Goal: Task Accomplishment & Management: Manage account settings

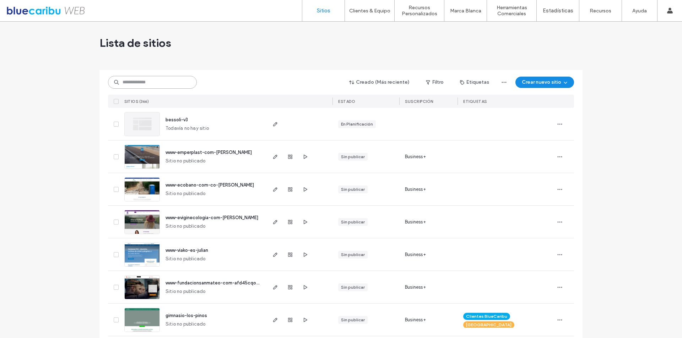
click at [143, 84] on input at bounding box center [152, 82] width 89 height 13
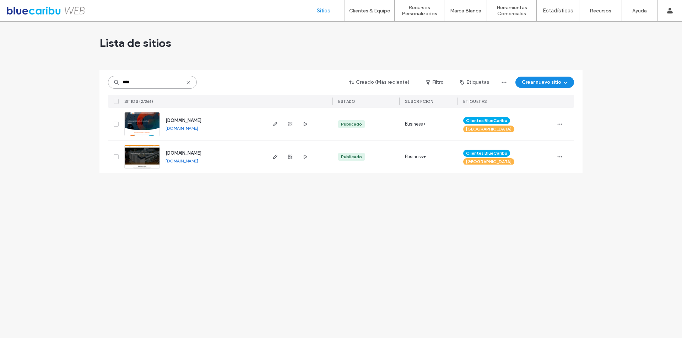
type input "****"
click at [134, 127] on img at bounding box center [142, 137] width 35 height 48
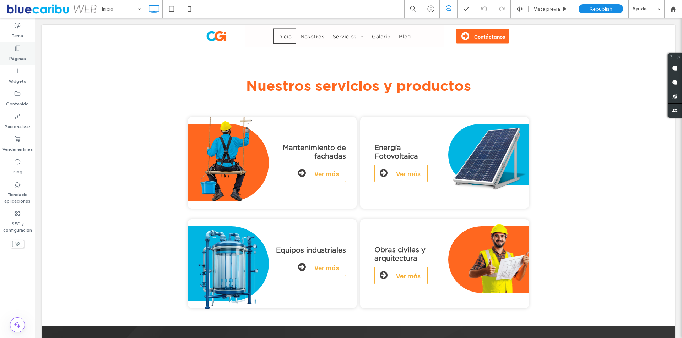
drag, startPoint x: 25, startPoint y: 59, endPoint x: 1, endPoint y: 97, distance: 45.1
click at [25, 59] on label "Páginas" at bounding box center [17, 57] width 17 height 10
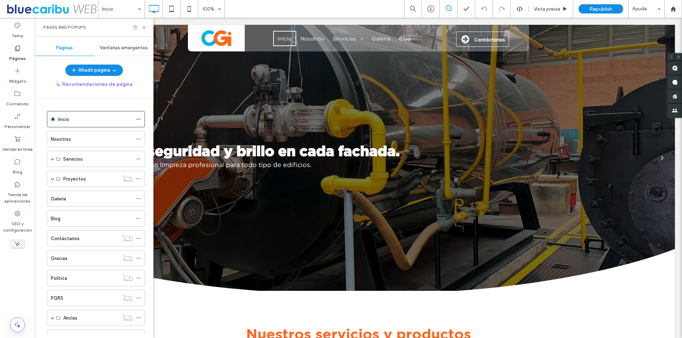
click at [146, 24] on div "Pages and Popups" at bounding box center [94, 27] width 119 height 19
click at [146, 26] on icon at bounding box center [143, 27] width 5 height 5
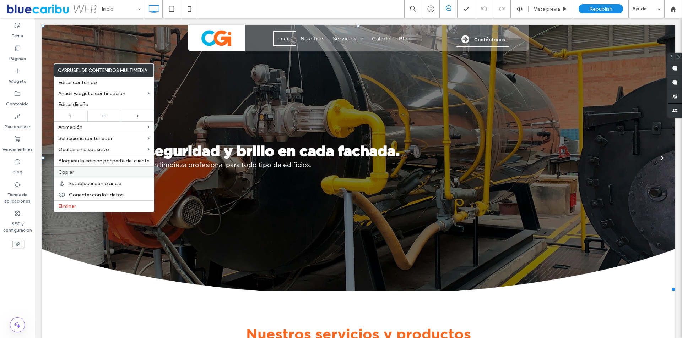
click at [74, 169] on div "Copiar" at bounding box center [104, 171] width 100 height 11
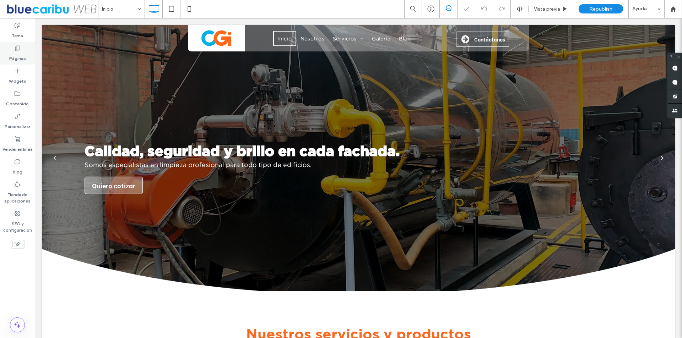
click at [17, 53] on label "Páginas" at bounding box center [17, 57] width 17 height 10
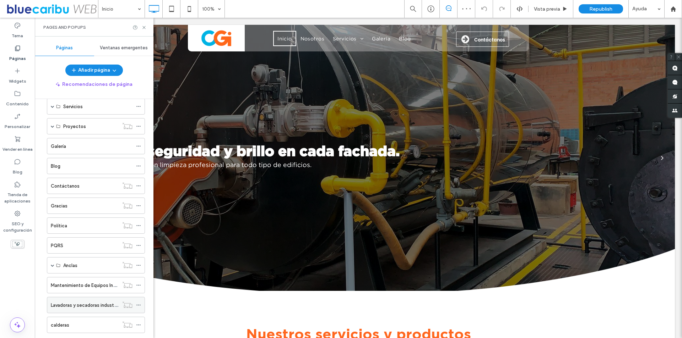
scroll to position [109, 0]
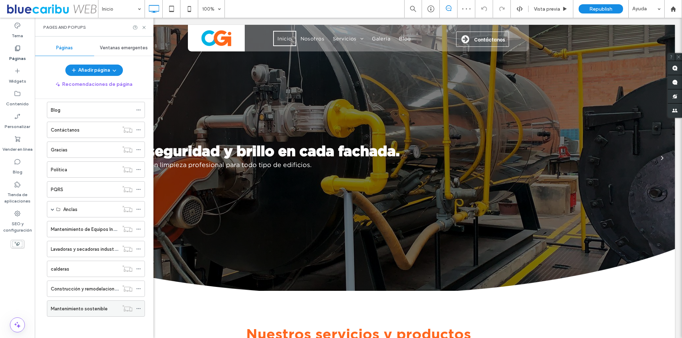
click at [87, 306] on label "Mantenimiento sostenible" at bounding box center [79, 309] width 57 height 12
click at [146, 25] on icon at bounding box center [143, 27] width 5 height 5
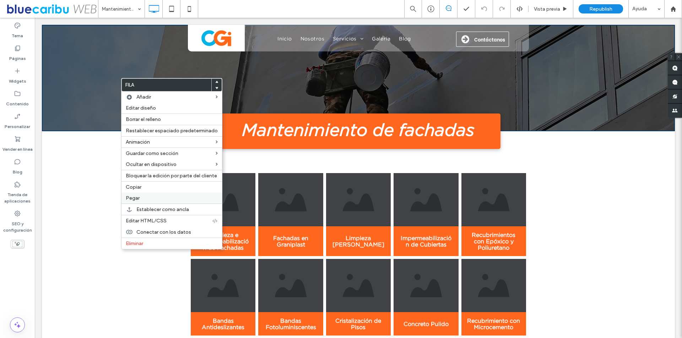
click at [127, 201] on span "Pegar" at bounding box center [133, 198] width 14 height 6
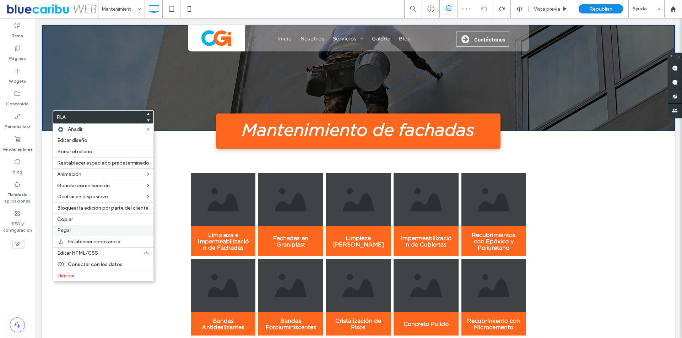
click at [73, 226] on div "Pegar" at bounding box center [103, 230] width 100 height 11
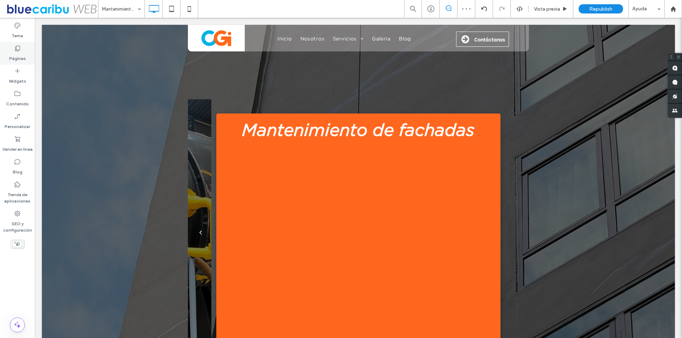
click at [24, 46] on div "Páginas" at bounding box center [17, 53] width 35 height 23
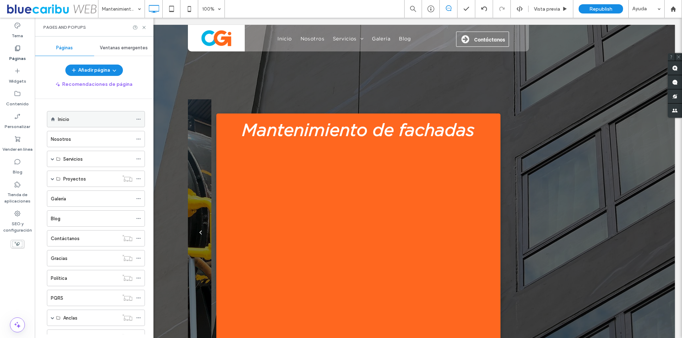
click at [63, 120] on label "Inicio" at bounding box center [63, 119] width 11 height 12
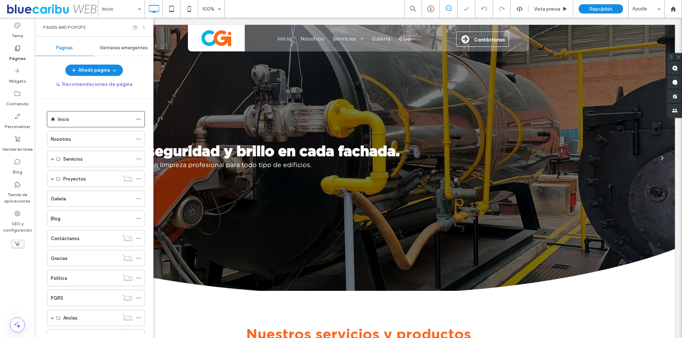
click at [146, 27] on icon at bounding box center [143, 27] width 5 height 5
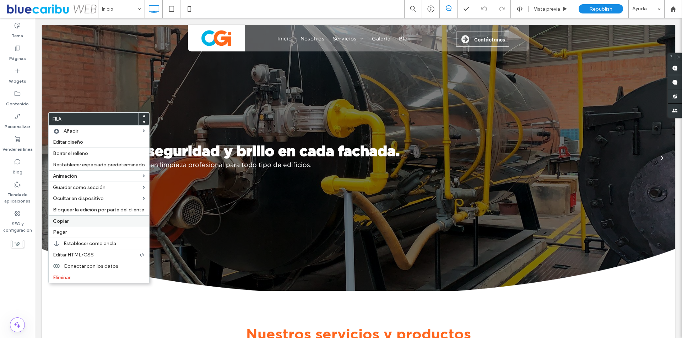
click at [66, 222] on span "Copiar" at bounding box center [61, 221] width 16 height 6
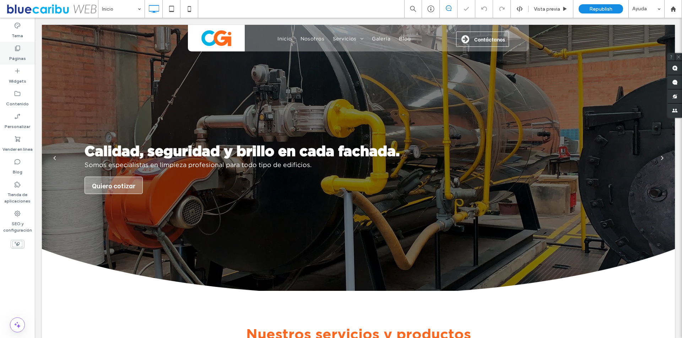
click at [17, 50] on icon at bounding box center [17, 48] width 7 height 7
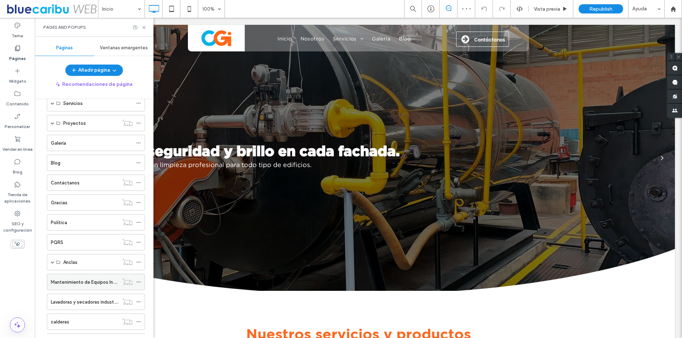
scroll to position [109, 0]
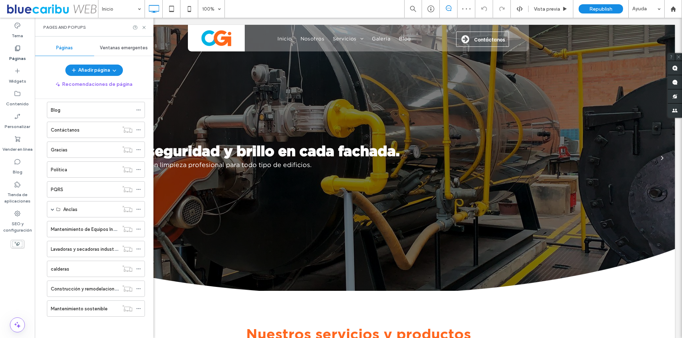
click at [75, 308] on label "Mantenimiento sostenible" at bounding box center [79, 309] width 57 height 12
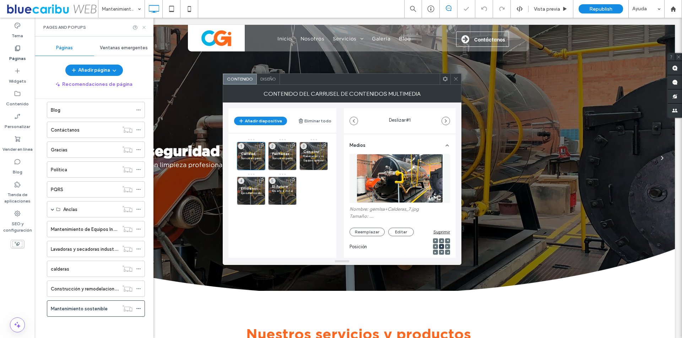
click at [143, 27] on icon at bounding box center [143, 27] width 5 height 5
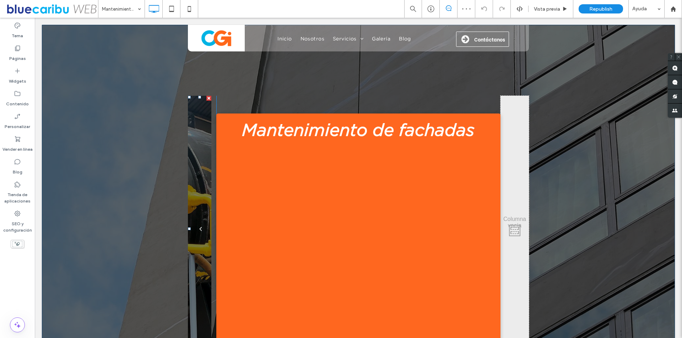
click at [206, 99] on div at bounding box center [208, 98] width 5 height 5
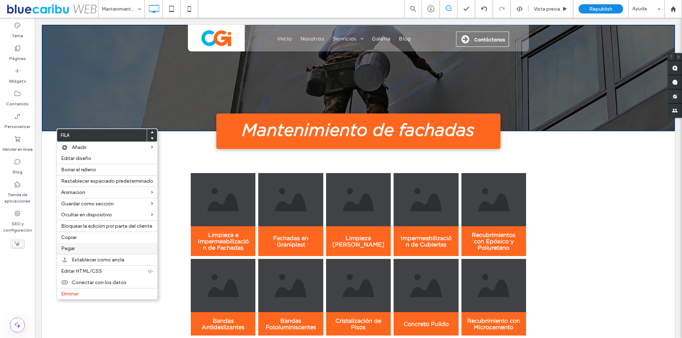
click at [77, 246] on label "Pegar" at bounding box center [107, 249] width 92 height 6
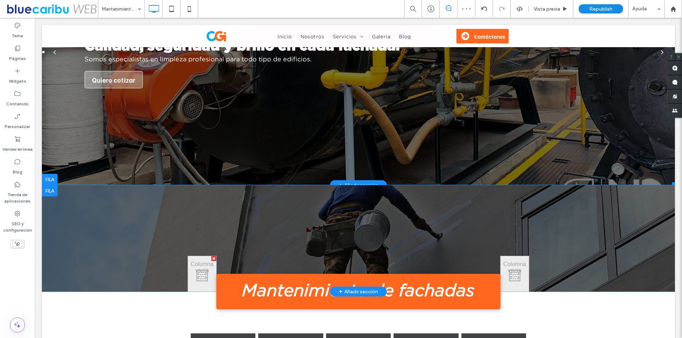
scroll to position [106, 0]
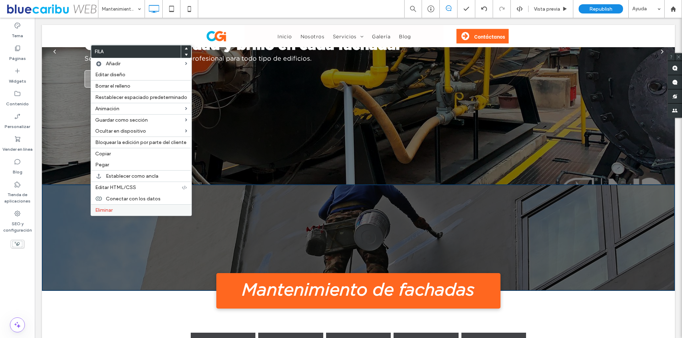
click at [126, 212] on label "Eliminar" at bounding box center [141, 210] width 92 height 6
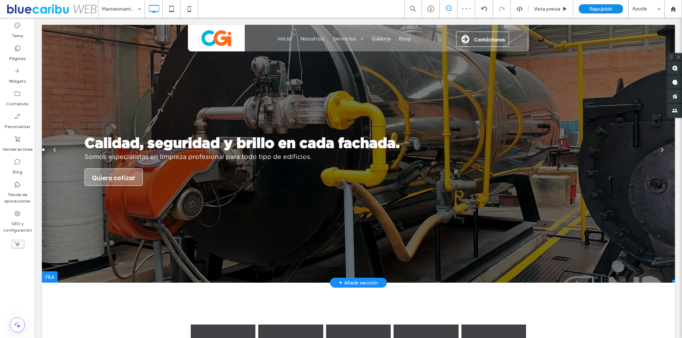
scroll to position [0, 0]
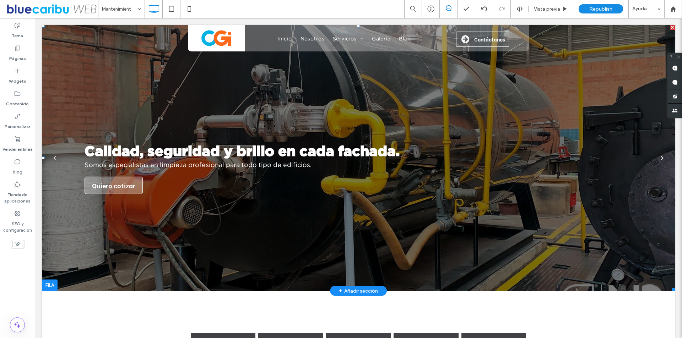
click at [203, 146] on h3 "Calidad, seguridad y brillo en cada fachada." at bounding box center [241, 151] width 315 height 16
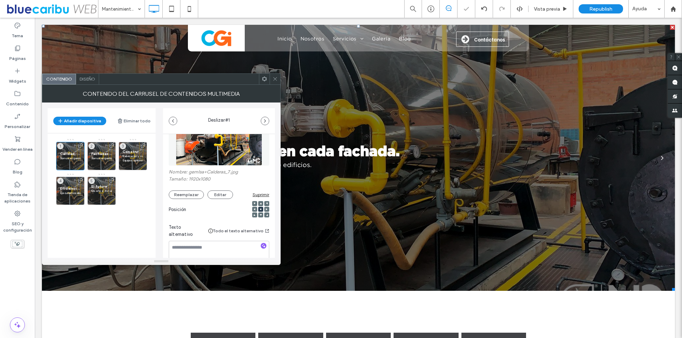
scroll to position [106, 0]
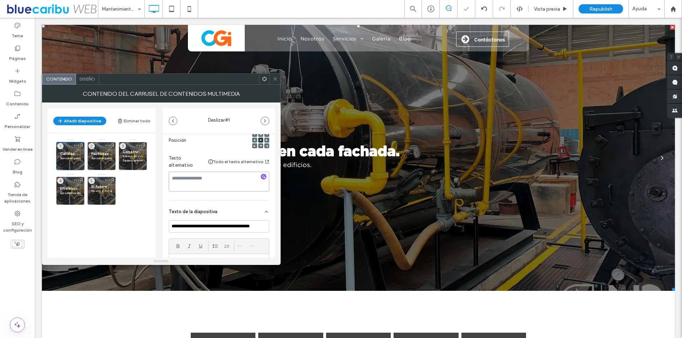
click at [214, 183] on textarea at bounding box center [219, 182] width 100 height 20
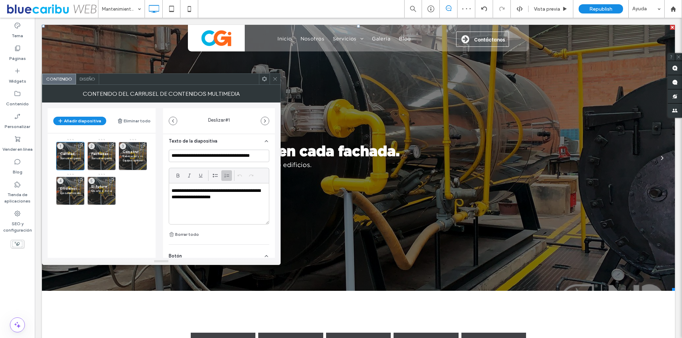
scroll to position [177, 0]
click at [221, 158] on input "**********" at bounding box center [219, 155] width 100 height 12
paste input "*******"
type input "**********"
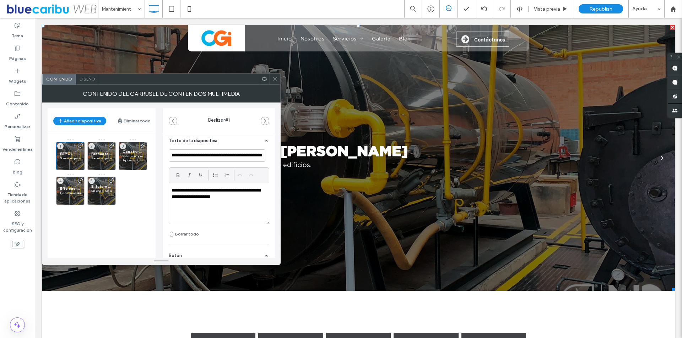
scroll to position [0, 0]
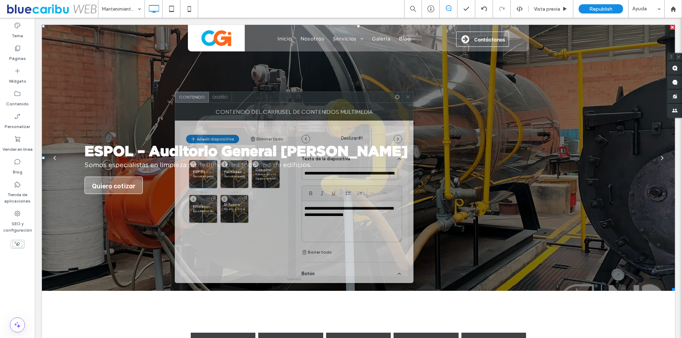
drag, startPoint x: 177, startPoint y: 79, endPoint x: 310, endPoint y: 97, distance: 134.0
click at [310, 97] on div at bounding box center [312, 97] width 160 height 11
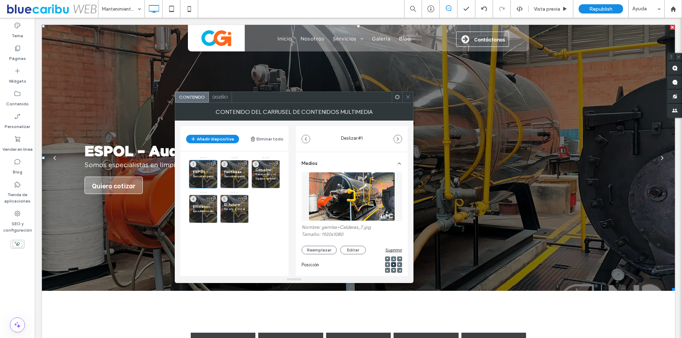
scroll to position [177, 0]
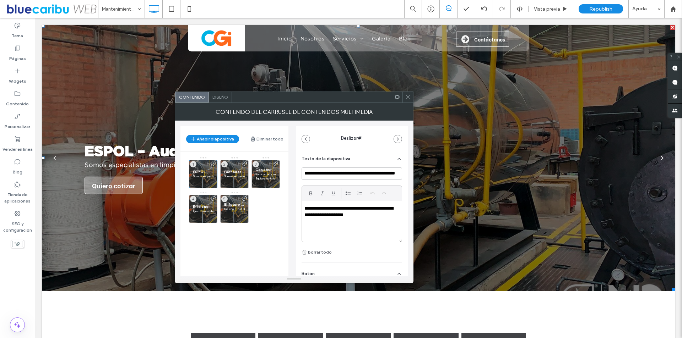
click at [379, 228] on div "**********" at bounding box center [352, 221] width 100 height 41
paste div
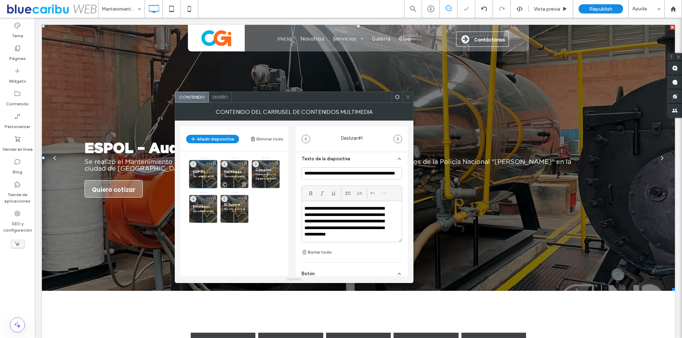
click at [245, 170] on span at bounding box center [245, 175] width 6 height 28
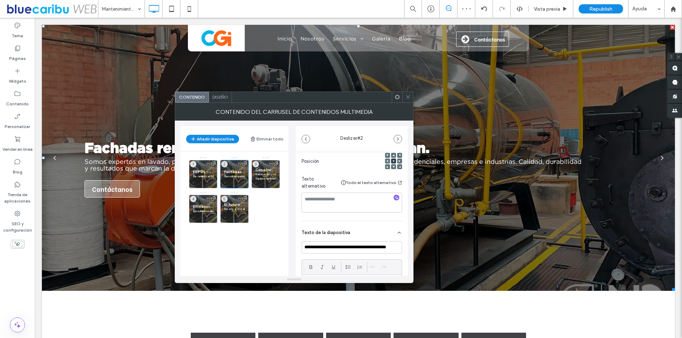
scroll to position [106, 0]
click at [357, 246] on input "**********" at bounding box center [351, 245] width 100 height 12
paste input
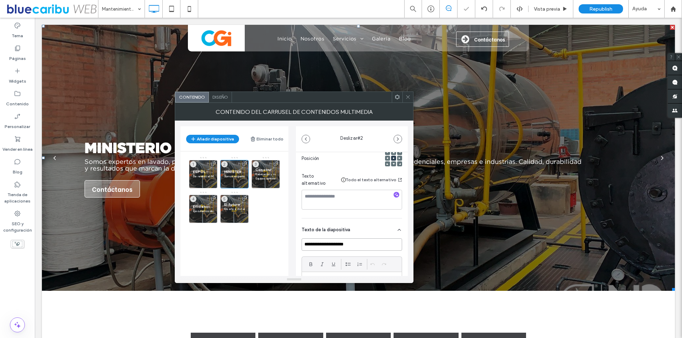
type input "**********"
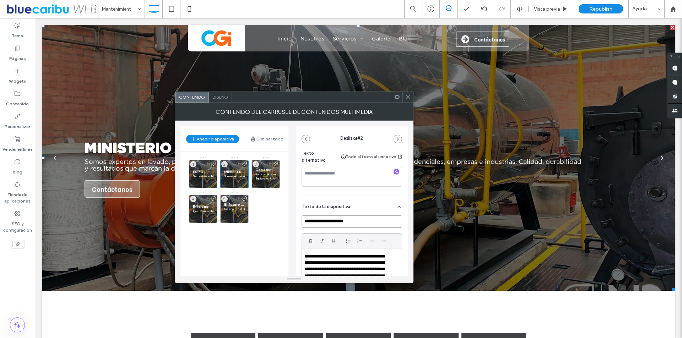
scroll to position [142, 0]
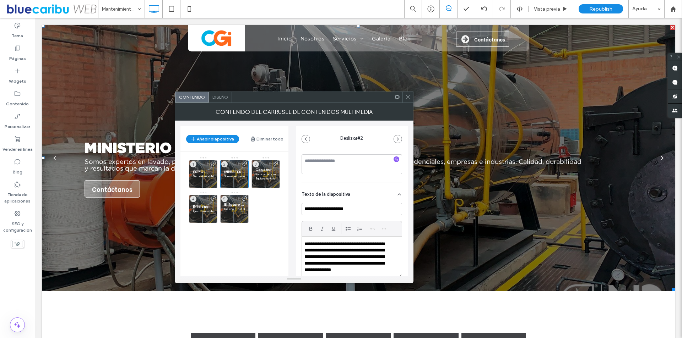
click at [367, 254] on p "**********" at bounding box center [347, 260] width 86 height 39
paste div
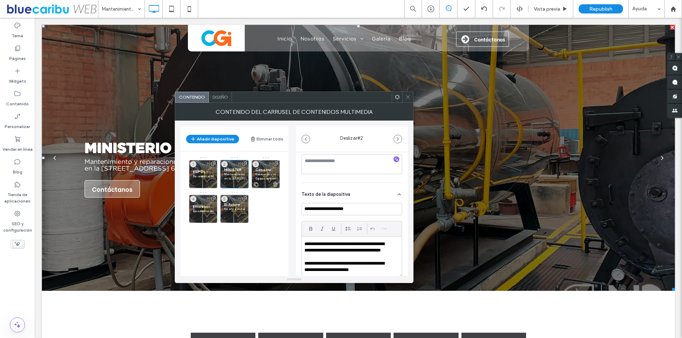
click at [275, 184] on icon at bounding box center [275, 184] width 6 height 6
click at [276, 184] on icon at bounding box center [275, 184] width 6 height 6
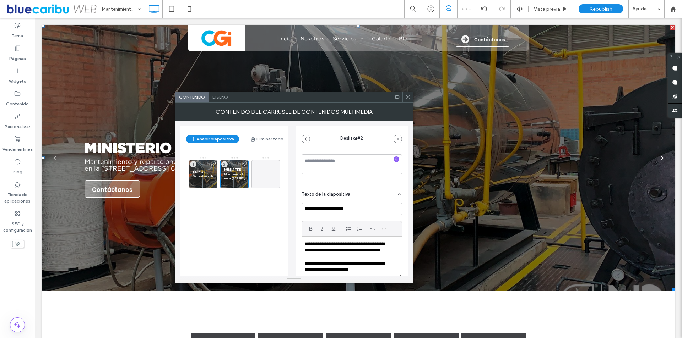
click at [405, 96] on div at bounding box center [407, 97] width 11 height 11
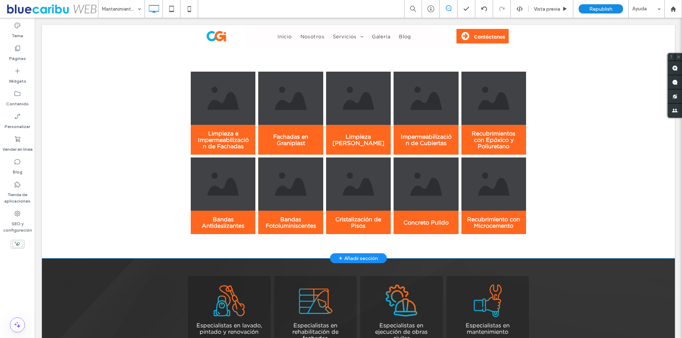
scroll to position [284, 0]
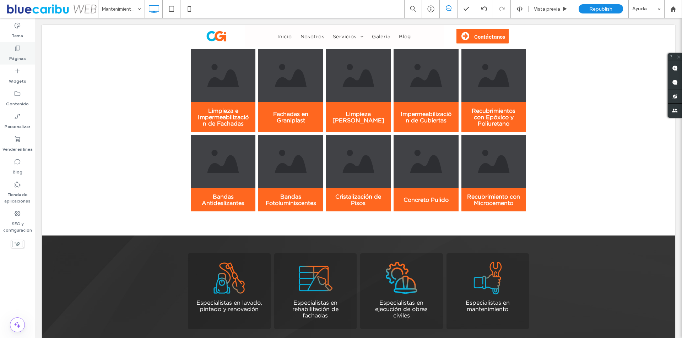
click at [15, 48] on icon at bounding box center [17, 48] width 7 height 7
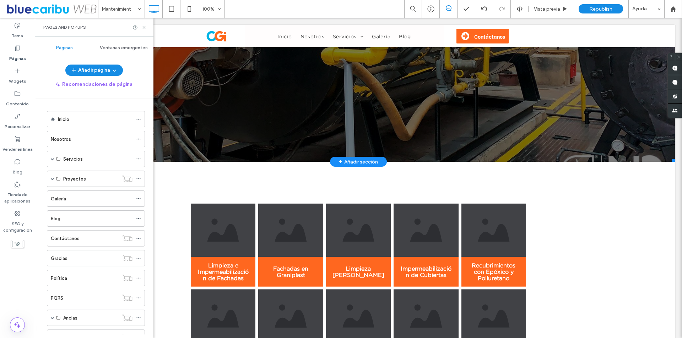
scroll to position [142, 0]
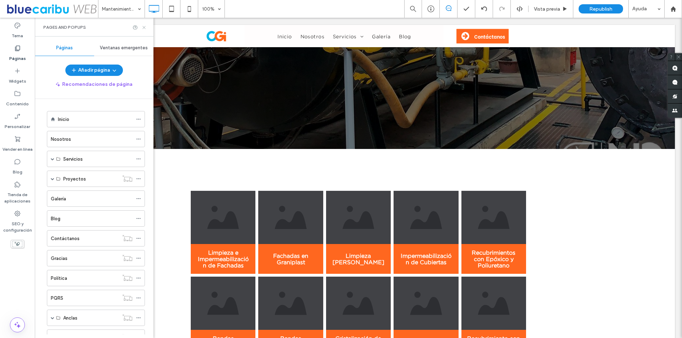
click at [141, 26] on icon at bounding box center [143, 27] width 5 height 5
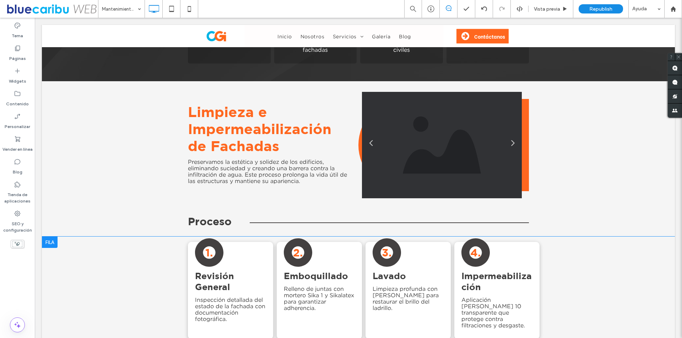
scroll to position [532, 0]
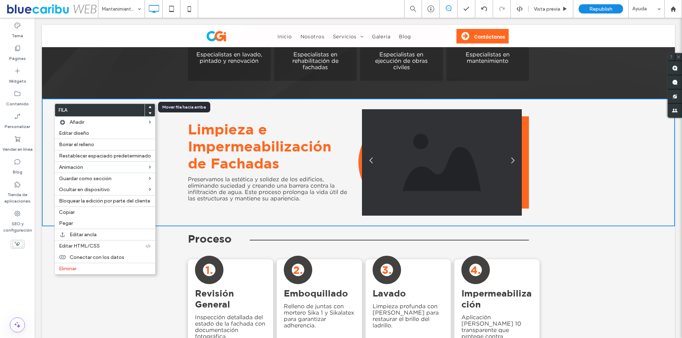
click at [149, 107] on use at bounding box center [149, 107] width 3 height 2
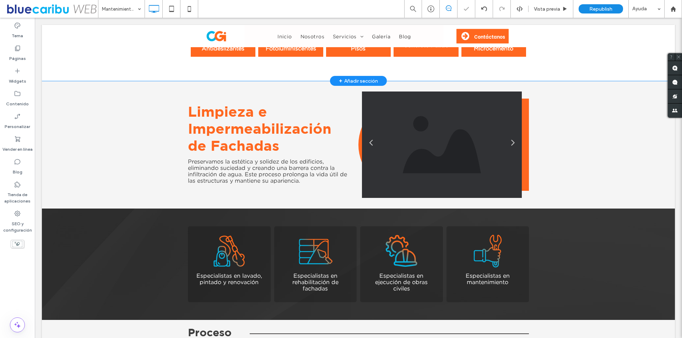
scroll to position [341, 0]
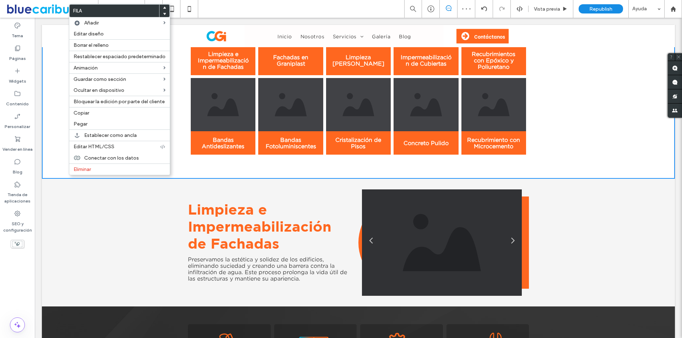
click at [74, 200] on div "Limpieza e Impermeabilización de Fachadas Preservamos la estética y solidez de …" at bounding box center [358, 243] width 633 height 128
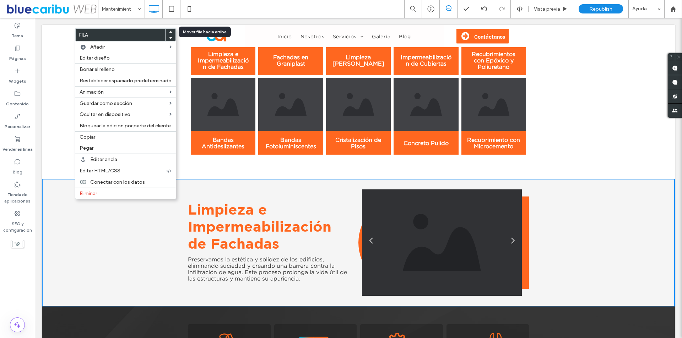
click at [169, 31] on use at bounding box center [170, 32] width 3 height 2
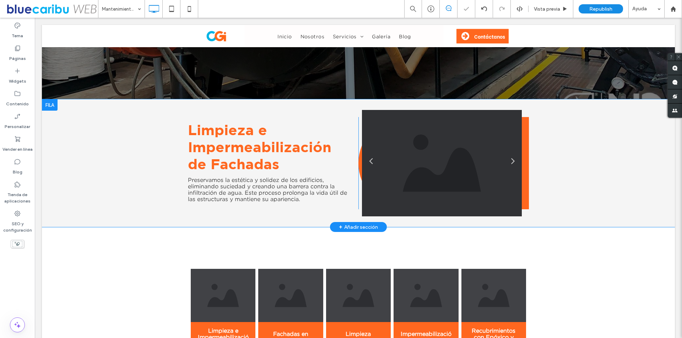
scroll to position [114, 0]
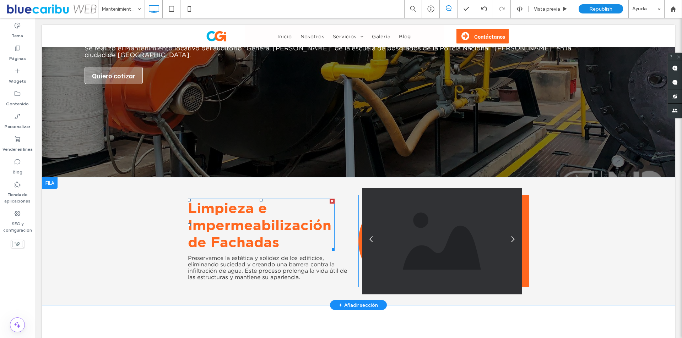
click at [290, 217] on span "Limpieza e Impermeabilización de Fachadas" at bounding box center [259, 225] width 143 height 50
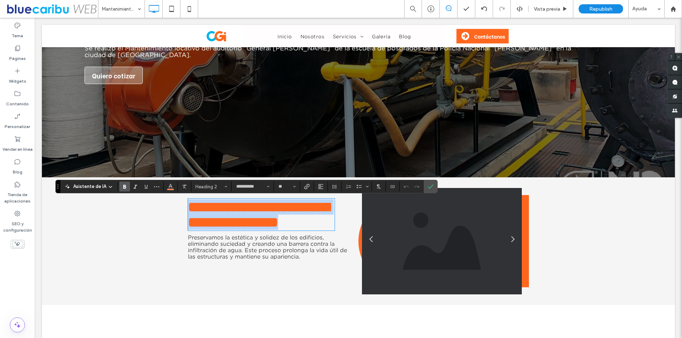
type input "**********"
type input "**"
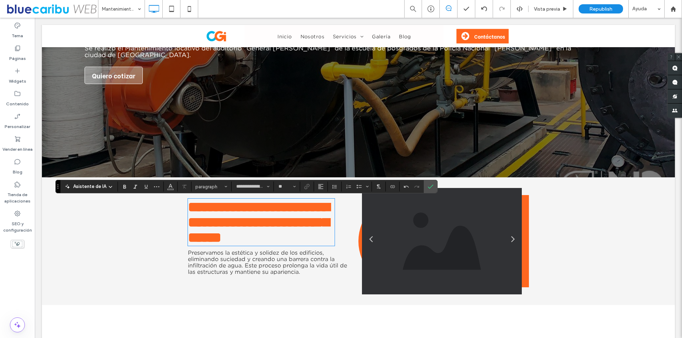
type input "**********"
type input "**"
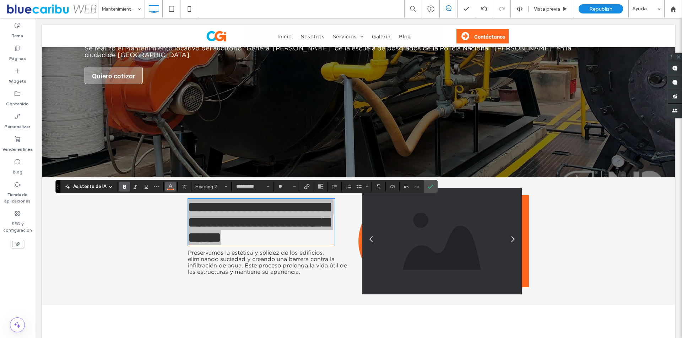
click at [173, 188] on button "Color" at bounding box center [170, 187] width 11 height 10
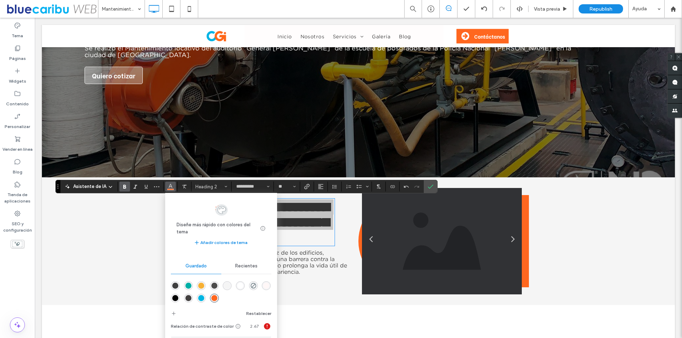
click at [189, 297] on div "rgba(67,64,64,1)" at bounding box center [188, 298] width 6 height 6
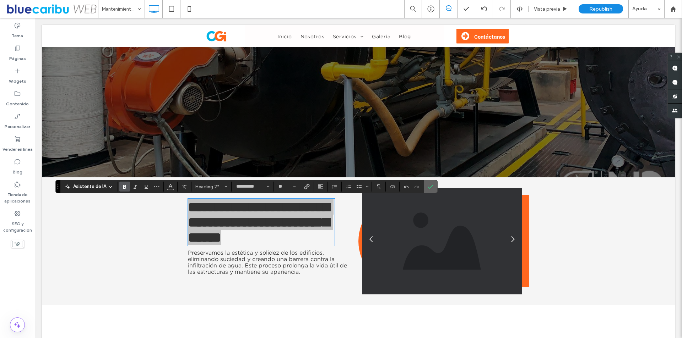
click at [432, 187] on icon "Confirmar" at bounding box center [430, 187] width 6 height 6
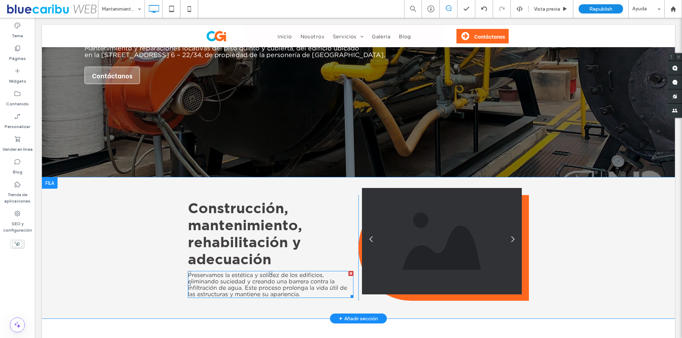
click at [277, 272] on span "Preservamos la estética y solidez de los edificios, eliminando suciedad y crean…" at bounding box center [267, 285] width 159 height 26
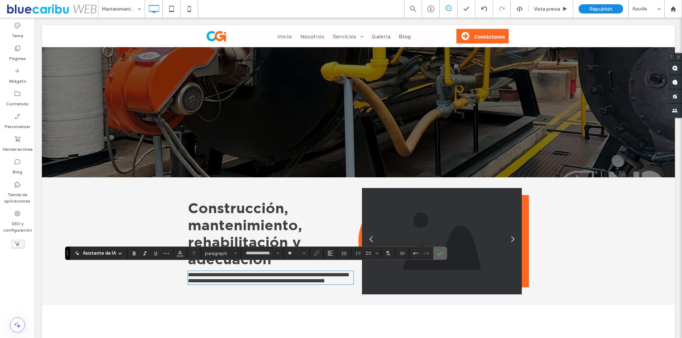
click at [440, 252] on icon "Confirmar" at bounding box center [440, 254] width 6 height 6
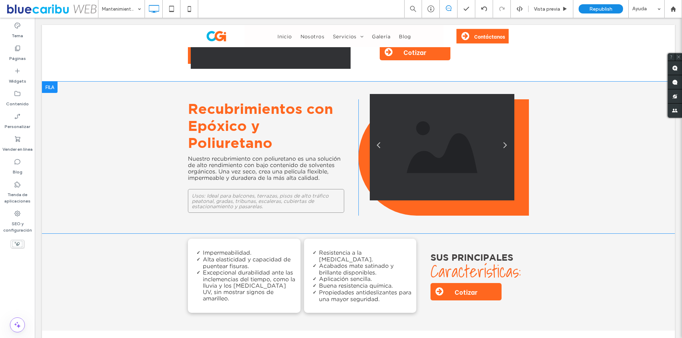
scroll to position [1569, 0]
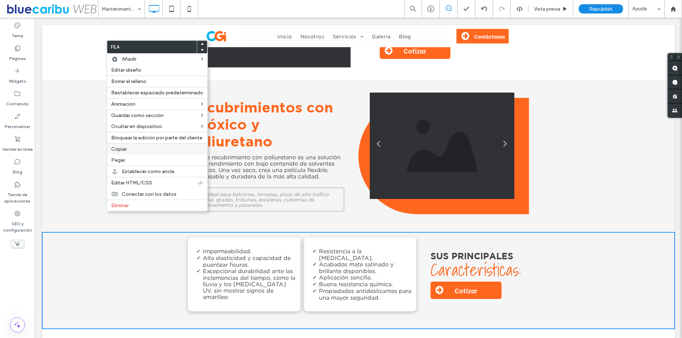
click at [125, 152] on span "Copiar" at bounding box center [119, 149] width 16 height 6
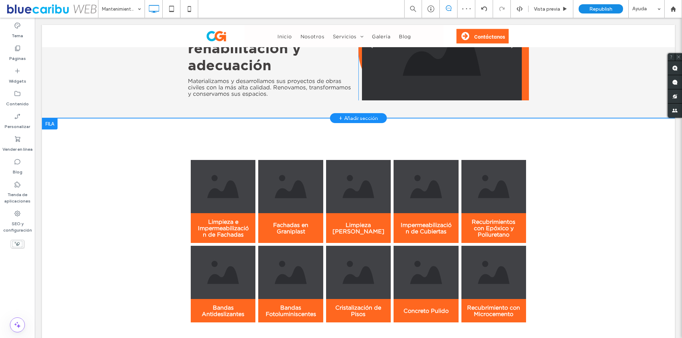
scroll to position [291, 0]
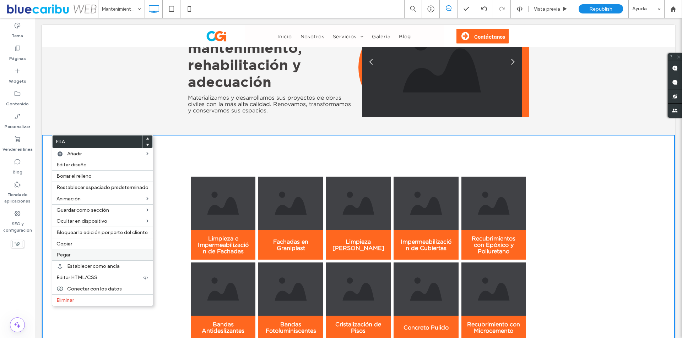
click at [70, 251] on div "Pegar" at bounding box center [102, 255] width 100 height 11
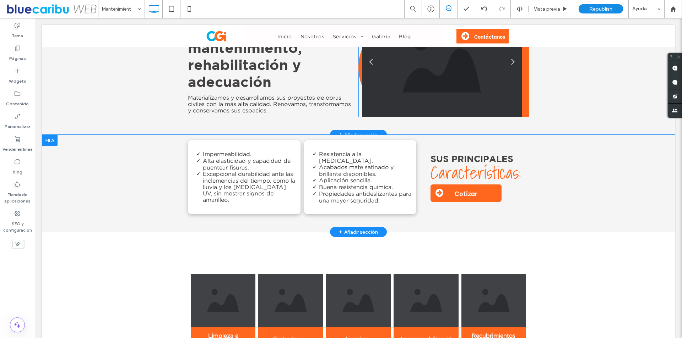
click at [230, 171] on span "Excepcional durabilidad ante las inclemencias del tiempo, como la lluvia y los …" at bounding box center [249, 187] width 92 height 32
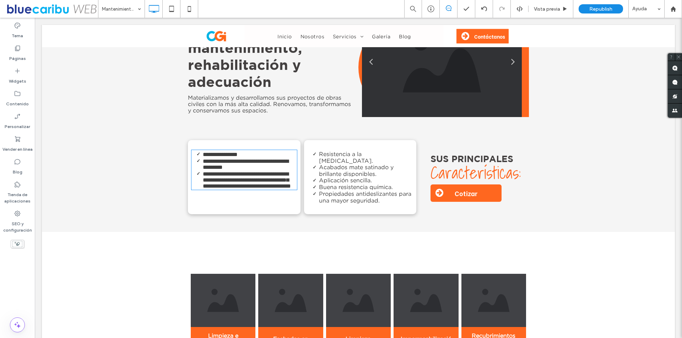
type input "**********"
type input "**"
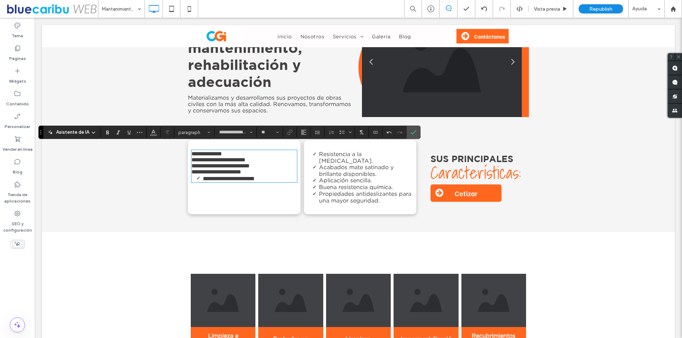
scroll to position [0, 0]
click at [349, 133] on icon "Bulleted list menu" at bounding box center [350, 132] width 4 height 4
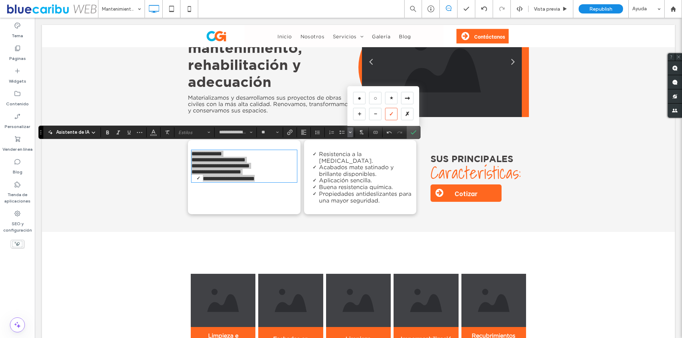
click at [389, 113] on div "✓" at bounding box center [391, 114] width 12 height 12
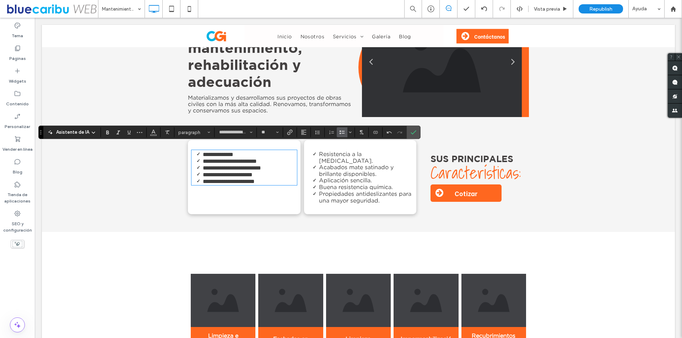
click at [355, 184] on span "Buena resistencia química." at bounding box center [356, 187] width 74 height 6
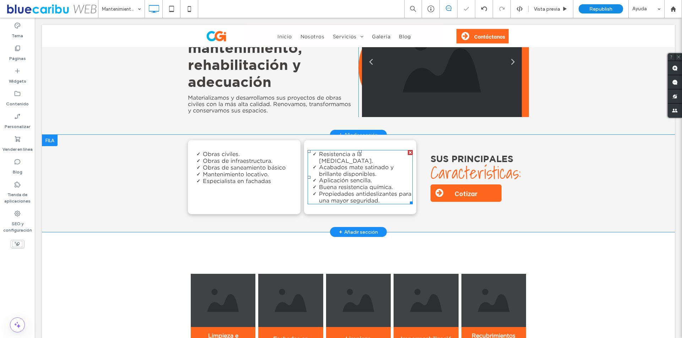
click at [354, 184] on span "Buena resistencia química." at bounding box center [356, 187] width 74 height 6
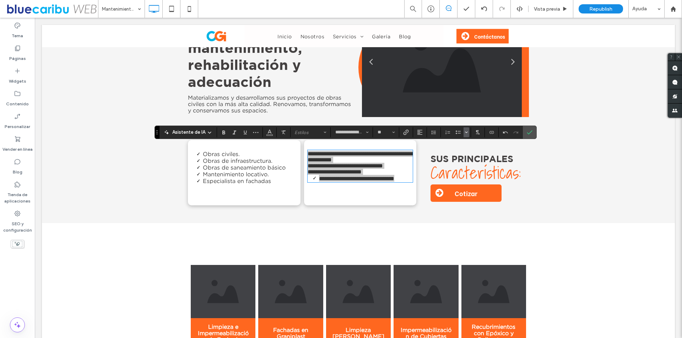
click at [463, 132] on button "Bulleted list menu" at bounding box center [466, 132] width 6 height 10
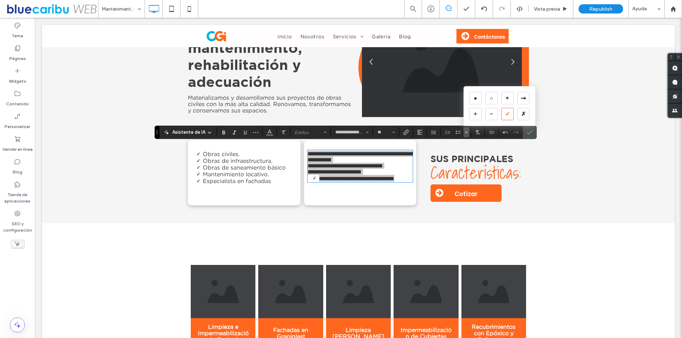
click at [504, 115] on div "✓" at bounding box center [507, 114] width 12 height 12
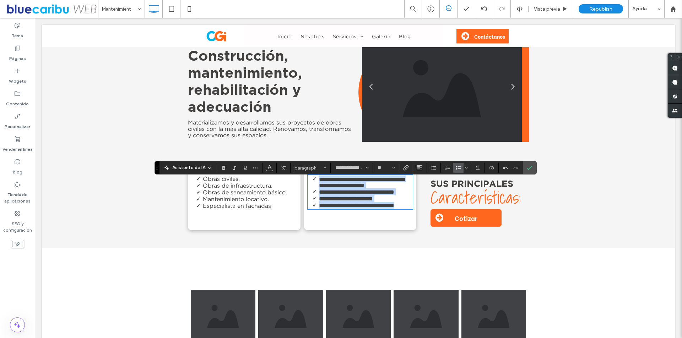
scroll to position [256, 0]
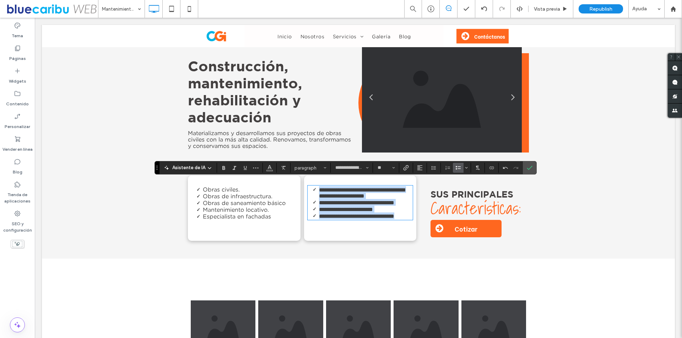
click at [378, 191] on span "**********" at bounding box center [362, 192] width 86 height 11
click at [372, 200] on span "**********" at bounding box center [356, 202] width 75 height 5
drag, startPoint x: 390, startPoint y: 213, endPoint x: 316, endPoint y: 215, distance: 73.9
click at [319, 213] on li "**********" at bounding box center [366, 209] width 94 height 7
copy span "**********"
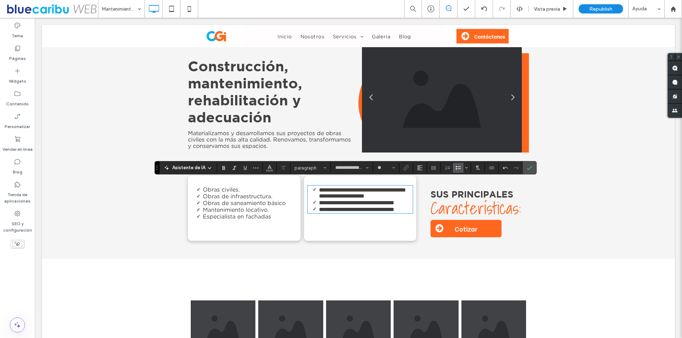
click at [273, 213] on li "Especialista en fachadas" at bounding box center [250, 216] width 94 height 7
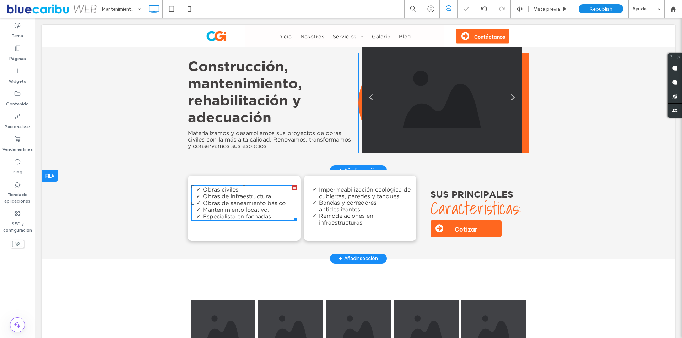
click at [273, 214] on li "Especialista en fachadas" at bounding box center [250, 216] width 94 height 7
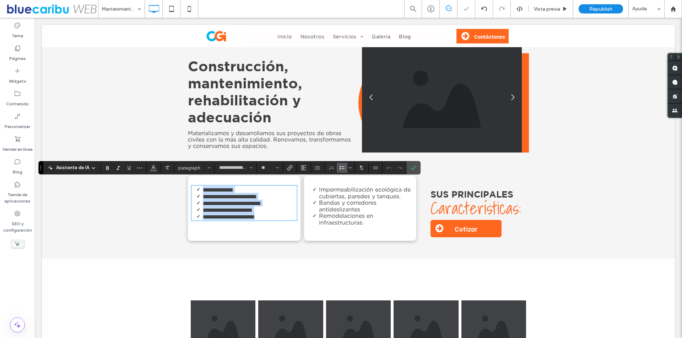
click at [273, 214] on li "**********" at bounding box center [250, 216] width 94 height 7
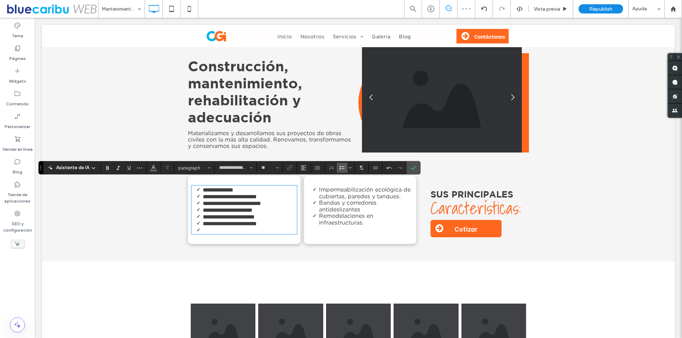
scroll to position [0, 0]
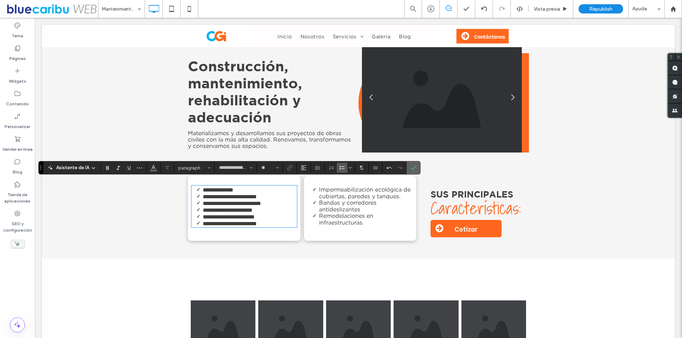
click at [411, 167] on icon "Confirmar" at bounding box center [413, 168] width 6 height 6
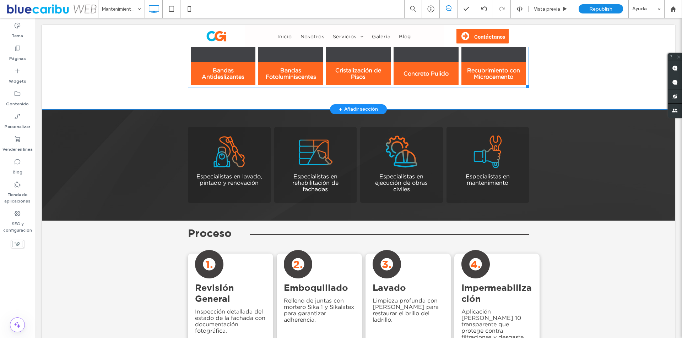
scroll to position [646, 0]
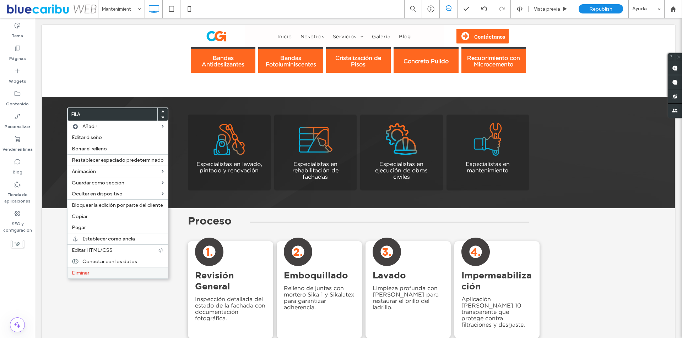
click at [89, 271] on span "Eliminar" at bounding box center [80, 273] width 17 height 6
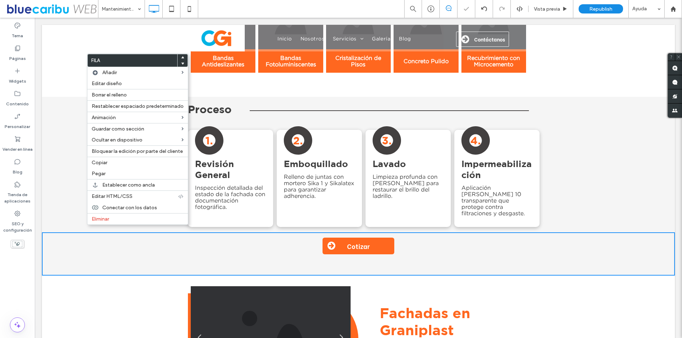
click at [101, 233] on div "Cotizar Click To Paste Fila + Añadir sección" at bounding box center [358, 254] width 633 height 43
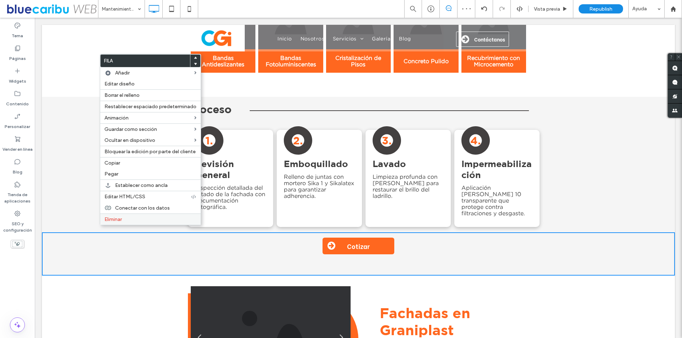
click at [123, 218] on label "Eliminar" at bounding box center [150, 220] width 92 height 6
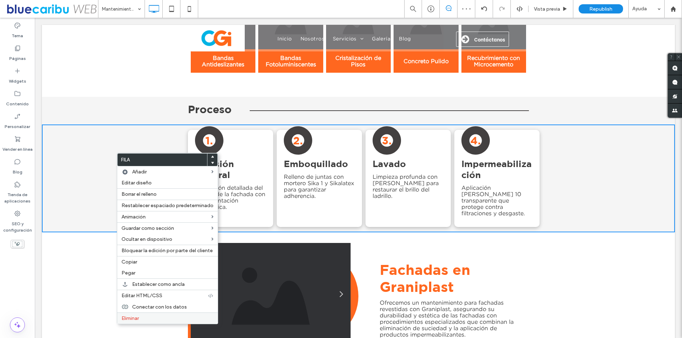
click at [146, 315] on div "Eliminar" at bounding box center [167, 318] width 100 height 11
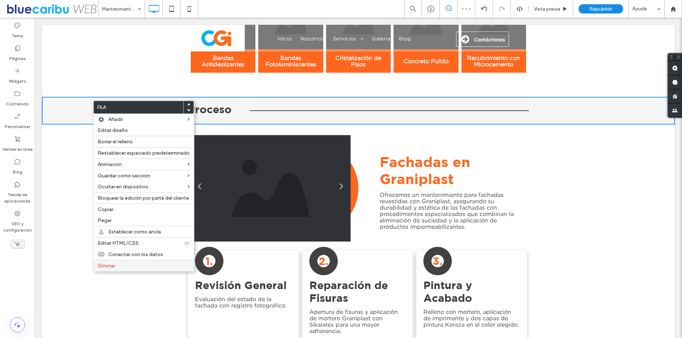
click at [113, 269] on div "Eliminar" at bounding box center [143, 265] width 100 height 11
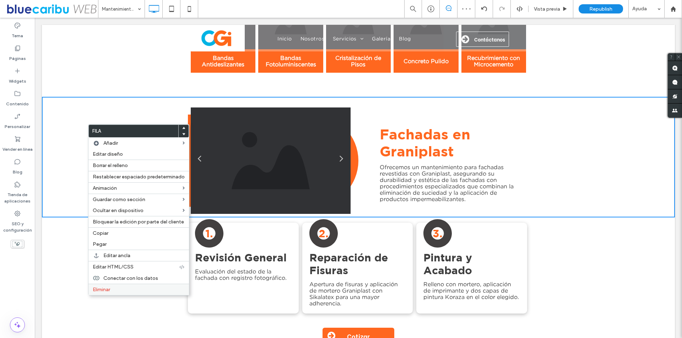
click at [107, 290] on span "Eliminar" at bounding box center [101, 290] width 17 height 6
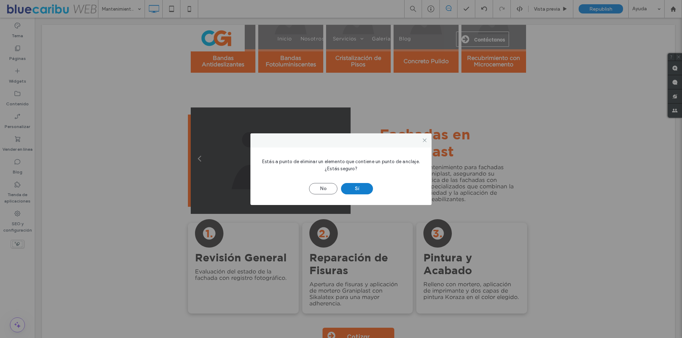
drag, startPoint x: 105, startPoint y: 191, endPoint x: 358, endPoint y: 186, distance: 253.2
click at [358, 186] on button "Sí" at bounding box center [357, 188] width 32 height 11
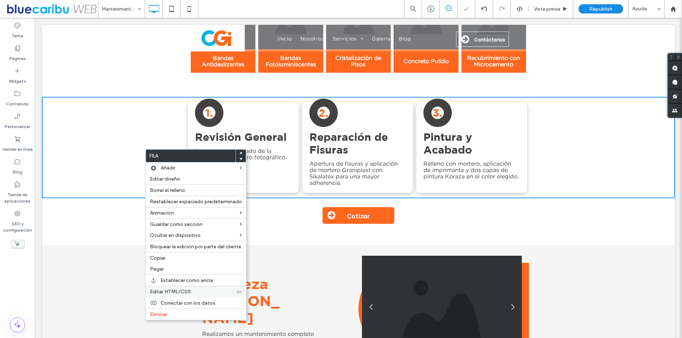
drag, startPoint x: 177, startPoint y: 311, endPoint x: 171, endPoint y: 296, distance: 16.2
click at [177, 311] on div "Eliminar" at bounding box center [196, 314] width 100 height 11
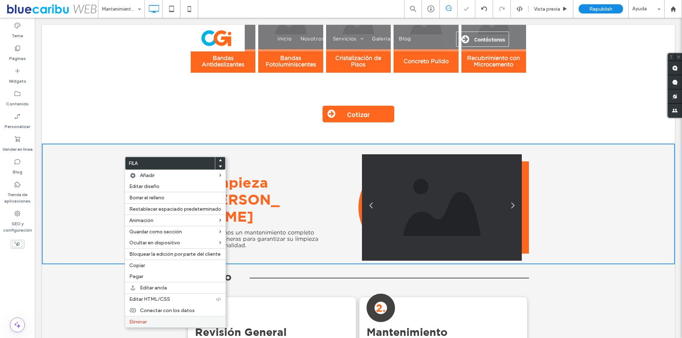
click at [151, 318] on div "Eliminar" at bounding box center [175, 321] width 100 height 11
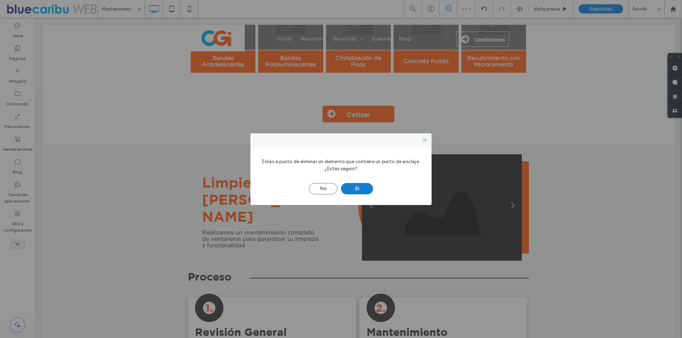
drag, startPoint x: 115, startPoint y: 144, endPoint x: 361, endPoint y: 190, distance: 250.2
click at [361, 190] on button "Sí" at bounding box center [357, 188] width 32 height 11
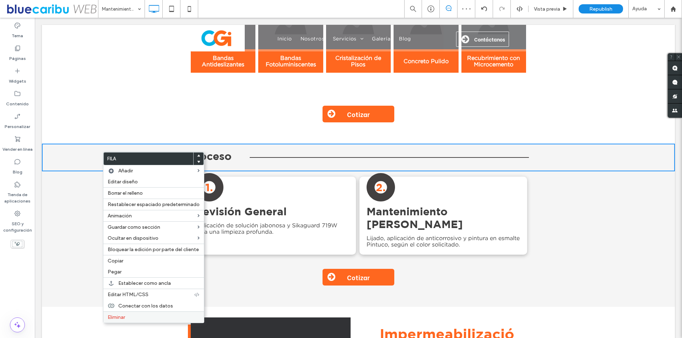
click at [146, 314] on div "Eliminar" at bounding box center [153, 317] width 100 height 11
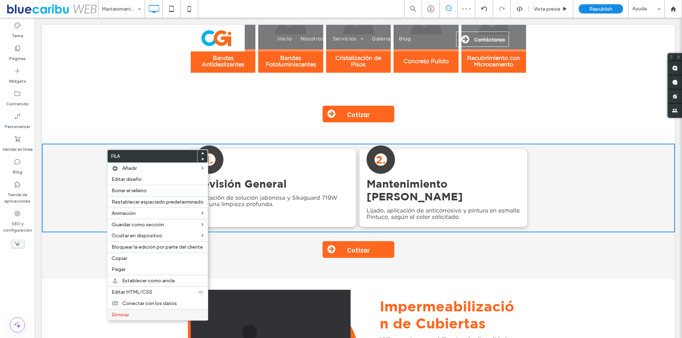
click at [152, 319] on div "Eliminar" at bounding box center [157, 314] width 100 height 11
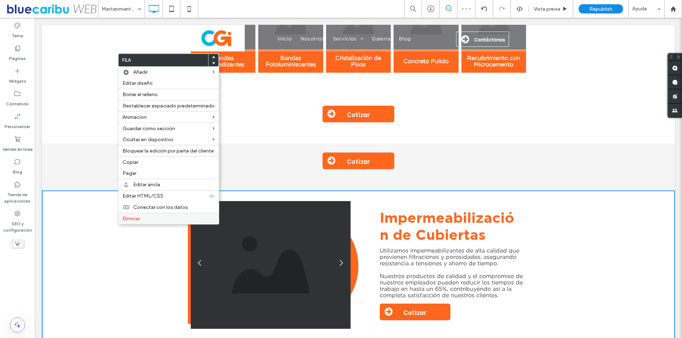
click at [154, 220] on label "Eliminar" at bounding box center [168, 219] width 92 height 6
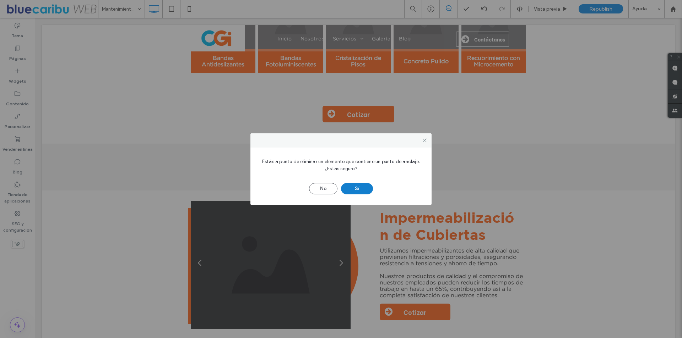
click at [359, 194] on button "Sí" at bounding box center [357, 188] width 32 height 11
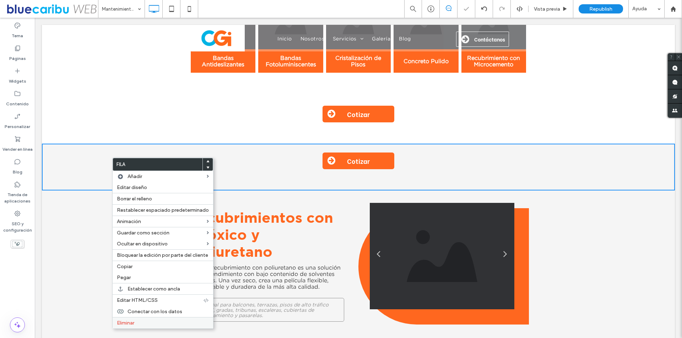
click at [157, 325] on label "Eliminar" at bounding box center [163, 323] width 92 height 6
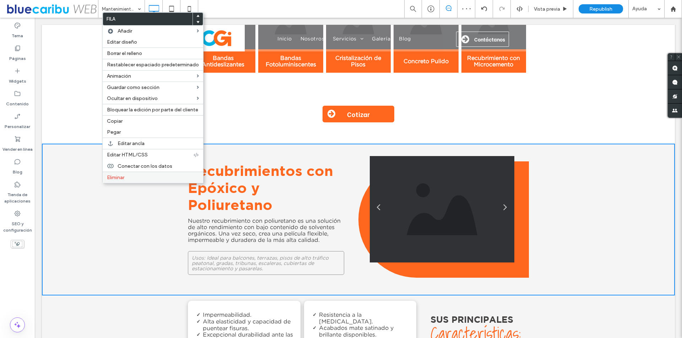
click at [136, 173] on div "Eliminar" at bounding box center [153, 177] width 100 height 11
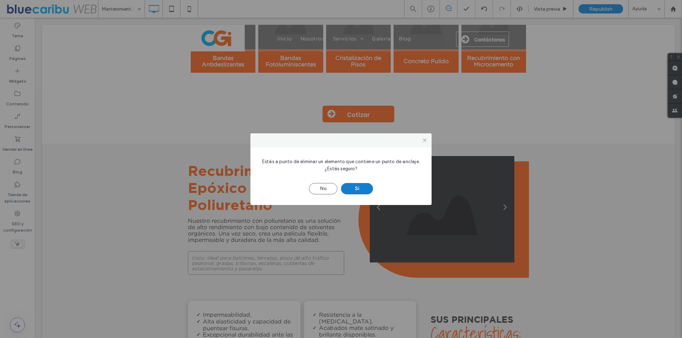
click at [348, 191] on button "Sí" at bounding box center [357, 188] width 32 height 11
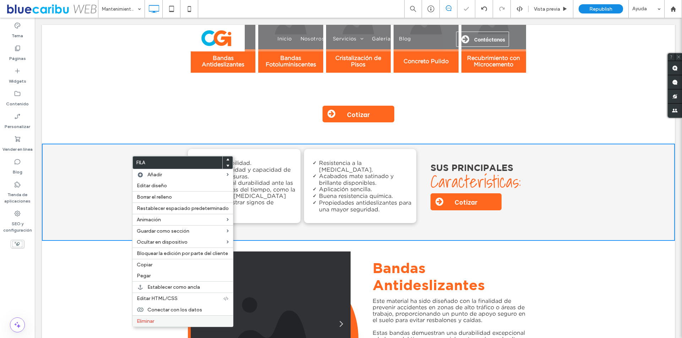
click at [160, 319] on label "Eliminar" at bounding box center [183, 321] width 92 height 6
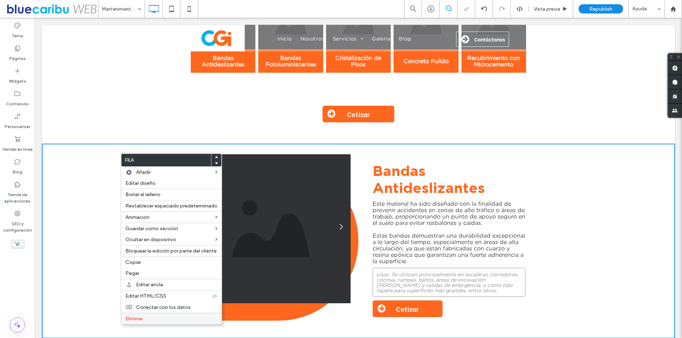
click at [136, 321] on span "Eliminar" at bounding box center [133, 319] width 17 height 6
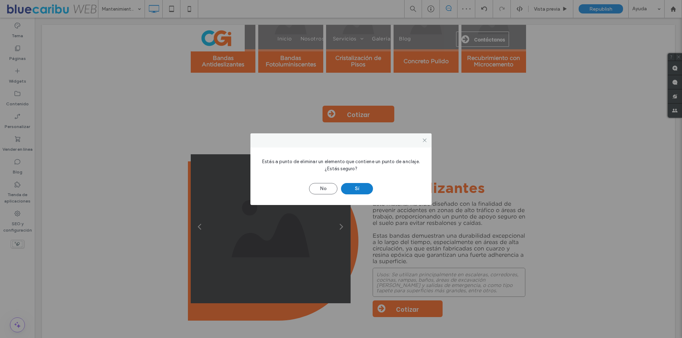
click at [363, 185] on button "Sí" at bounding box center [357, 188] width 32 height 11
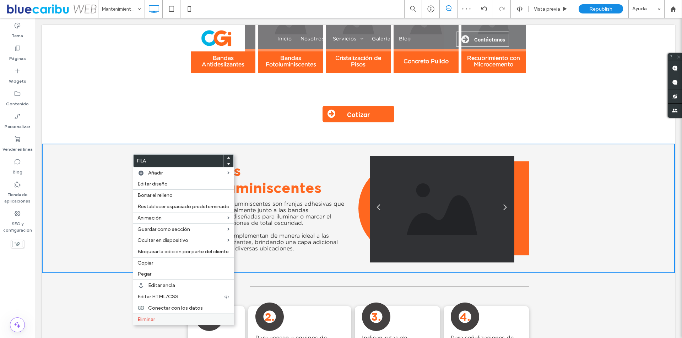
click at [168, 321] on label "Eliminar" at bounding box center [183, 320] width 92 height 6
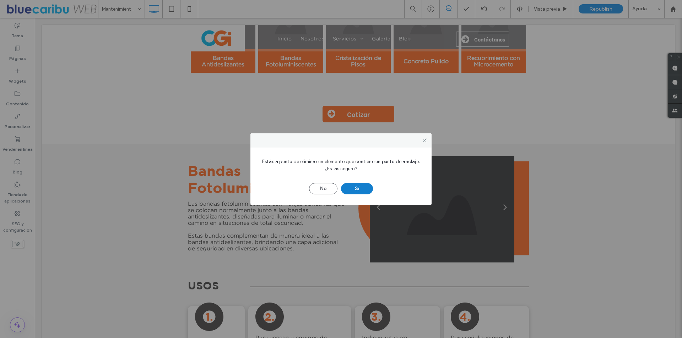
click at [368, 188] on button "Sí" at bounding box center [357, 188] width 32 height 11
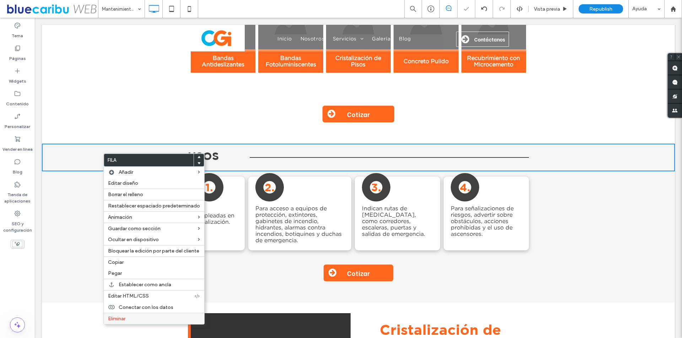
click at [126, 319] on label "Eliminar" at bounding box center [154, 319] width 92 height 6
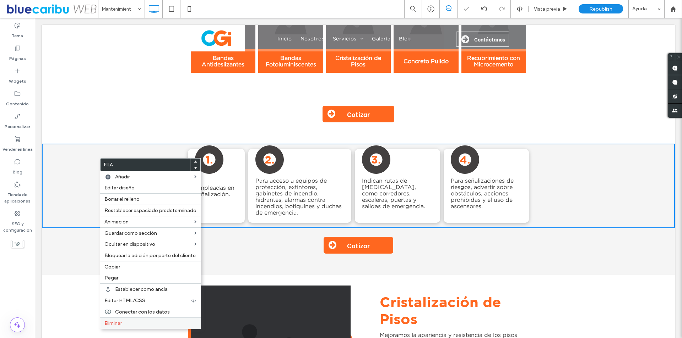
click at [127, 319] on div "Eliminar" at bounding box center [150, 323] width 100 height 11
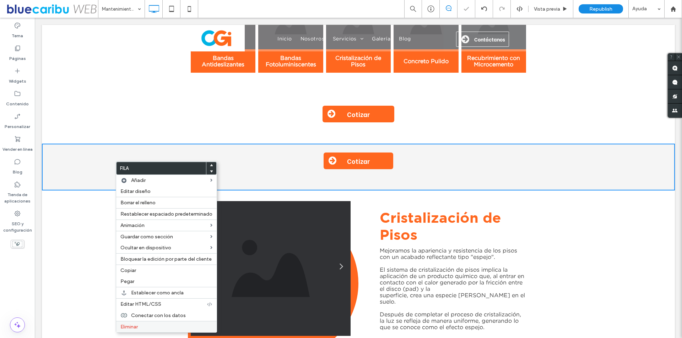
click at [131, 327] on span "Eliminar" at bounding box center [128, 327] width 17 height 6
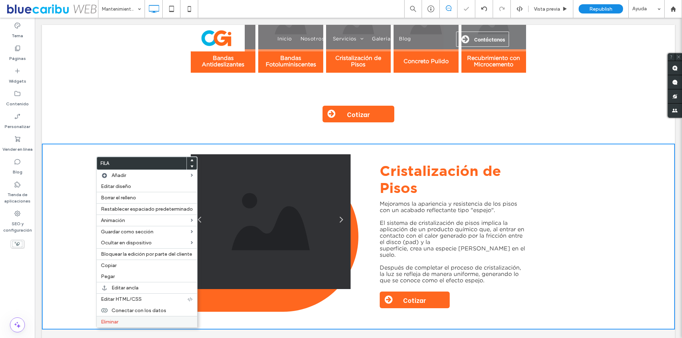
click at [113, 325] on span "Eliminar" at bounding box center [109, 322] width 17 height 6
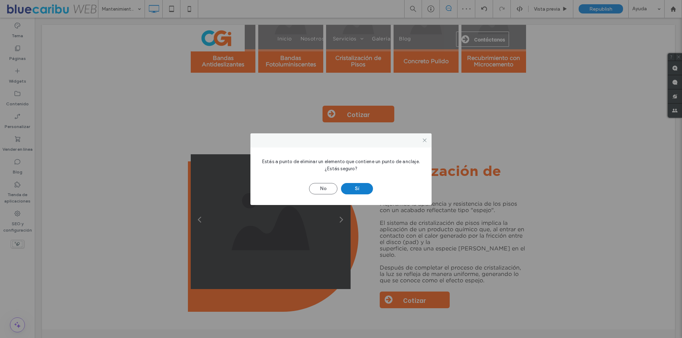
click at [353, 190] on button "Sí" at bounding box center [357, 188] width 32 height 11
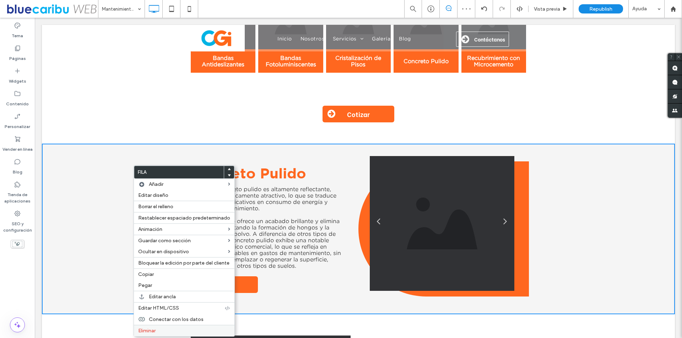
click at [150, 333] on span "Eliminar" at bounding box center [146, 331] width 17 height 6
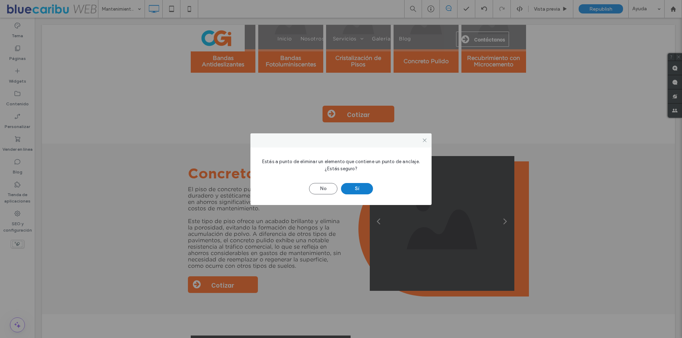
click at [354, 191] on button "Sí" at bounding box center [357, 188] width 32 height 11
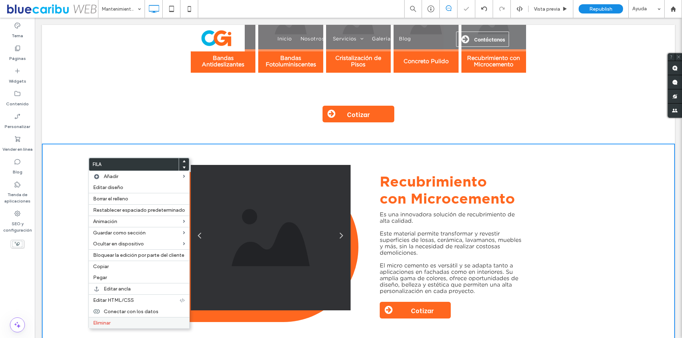
click at [110, 321] on span "Eliminar" at bounding box center [101, 323] width 17 height 6
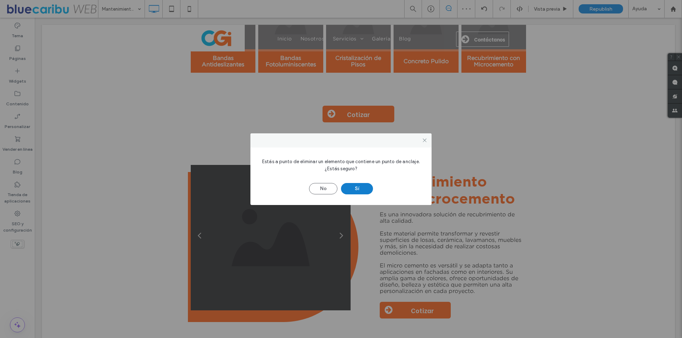
click at [348, 193] on button "Sí" at bounding box center [357, 188] width 32 height 11
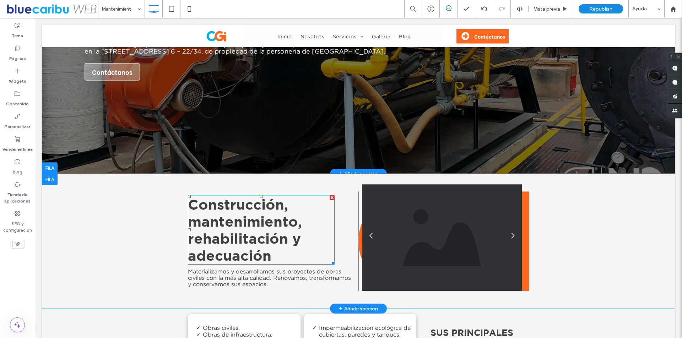
scroll to position [114, 0]
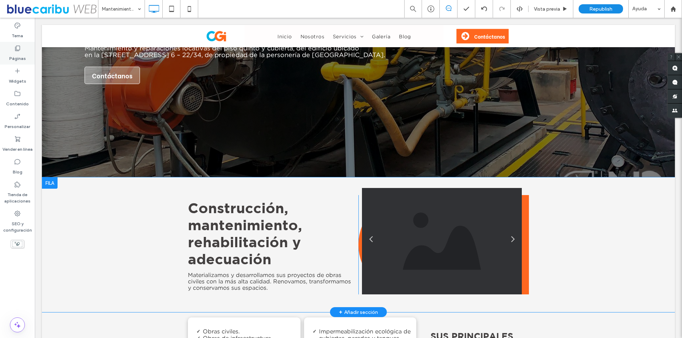
click at [20, 53] on label "Páginas" at bounding box center [17, 57] width 17 height 10
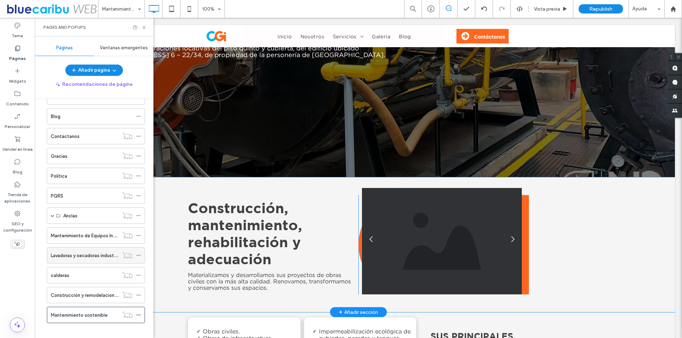
scroll to position [109, 0]
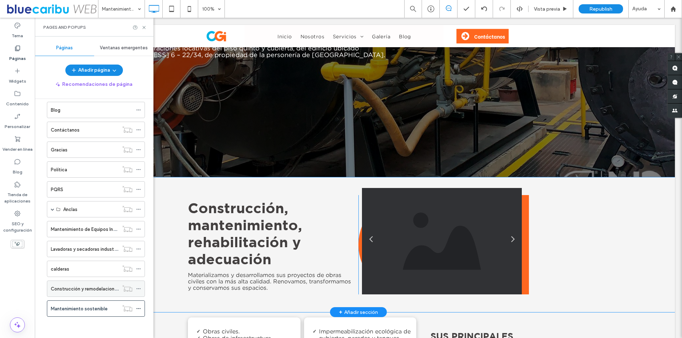
click at [79, 290] on label "Construcción y remodelaciones" at bounding box center [85, 289] width 69 height 12
click at [139, 288] on icon at bounding box center [138, 288] width 5 height 5
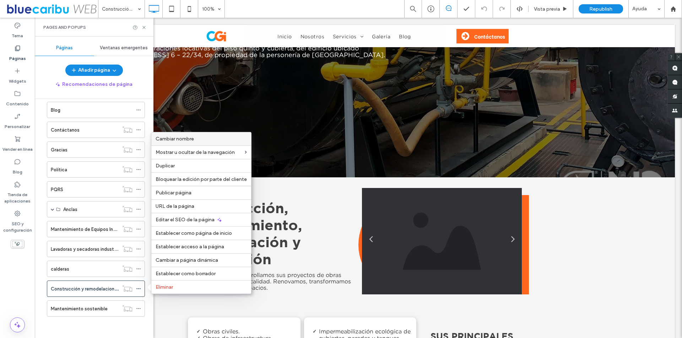
click at [190, 141] on span "Cambiar nombre" at bounding box center [174, 139] width 38 height 6
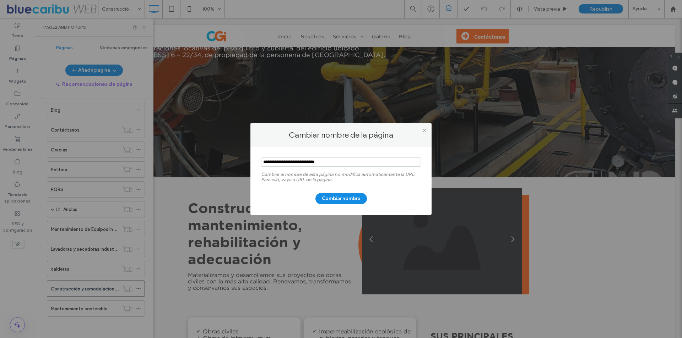
drag, startPoint x: 334, startPoint y: 164, endPoint x: 245, endPoint y: 164, distance: 88.4
click at [245, 164] on div "Cambiar nombre de la página Cambiar el nombre de esta página no modifica automá…" at bounding box center [341, 169] width 682 height 338
type input "**"
click at [423, 129] on use at bounding box center [424, 131] width 4 height 4
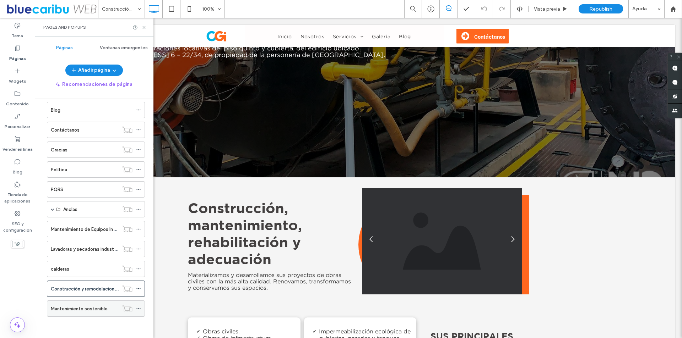
click at [139, 308] on icon at bounding box center [138, 308] width 5 height 5
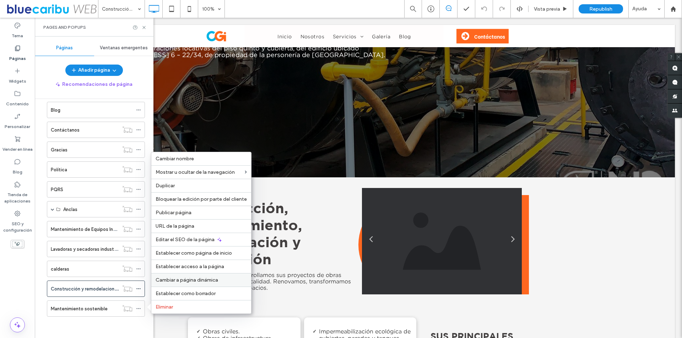
click at [168, 282] on span "Cambiar a página dinámica" at bounding box center [186, 280] width 62 height 6
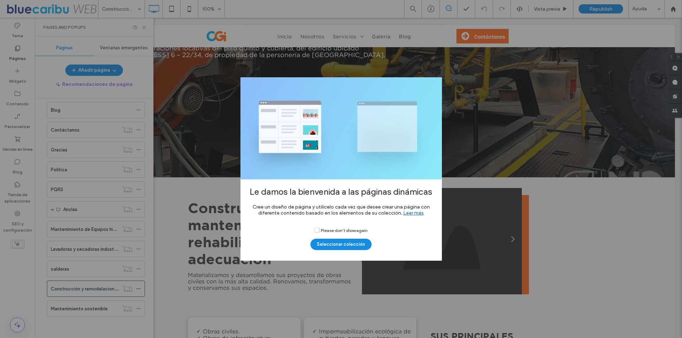
click at [262, 267] on div "Le damos la bienvenida a las páginas dinámicas Cree un diseño de página y utilí…" at bounding box center [341, 169] width 682 height 338
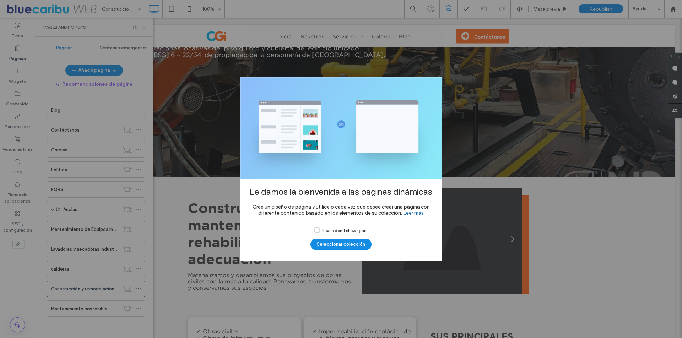
drag, startPoint x: 553, startPoint y: 263, endPoint x: 483, endPoint y: 242, distance: 73.2
click at [553, 263] on div "Le damos la bienvenida a las páginas dinámicas Cree un diseño de página y utilí…" at bounding box center [341, 169] width 682 height 338
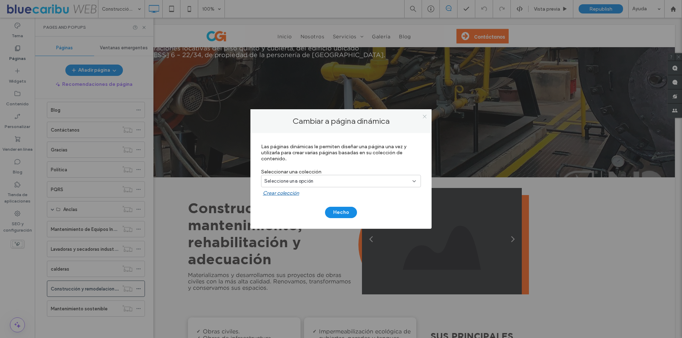
click at [422, 116] on icon at bounding box center [424, 116] width 5 height 5
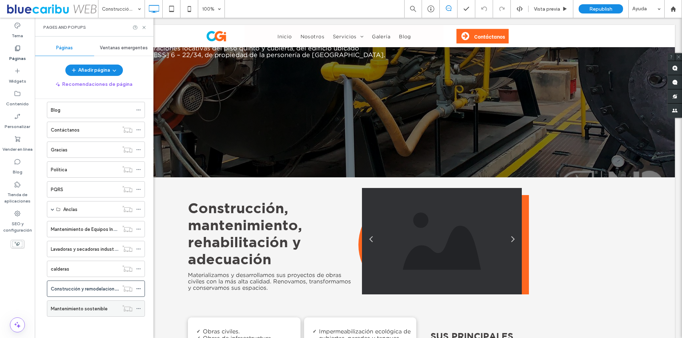
click at [137, 308] on use at bounding box center [138, 308] width 4 height 1
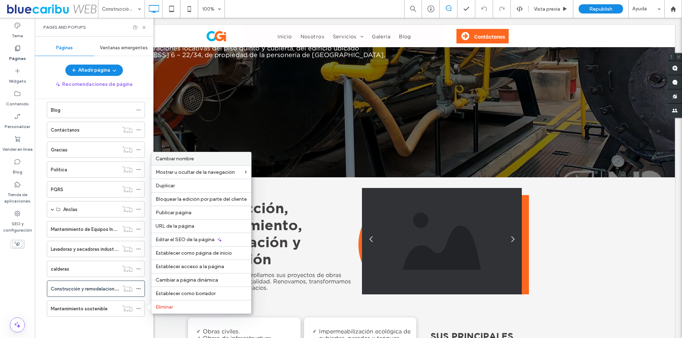
click at [198, 160] on label "Cambiar nombre" at bounding box center [200, 159] width 91 height 6
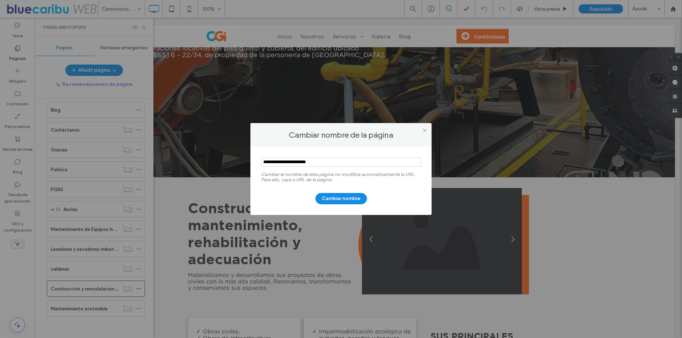
click at [158, 296] on div "Cambiar nombre de la página Cambiar el nombre de esta página no modifica automá…" at bounding box center [341, 169] width 682 height 338
click at [422, 130] on icon at bounding box center [424, 130] width 5 height 5
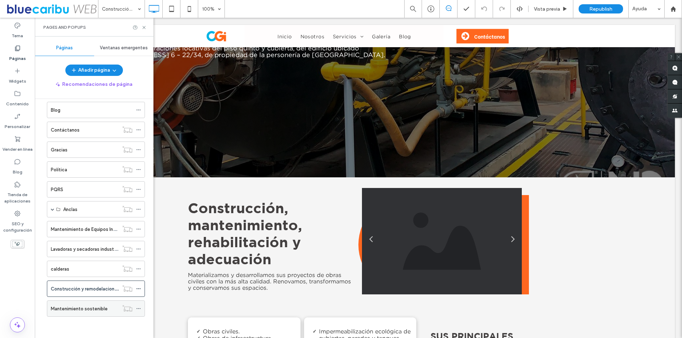
click at [106, 308] on label "Mantenimiento sostenible" at bounding box center [79, 309] width 57 height 12
click at [138, 288] on icon at bounding box center [138, 288] width 5 height 5
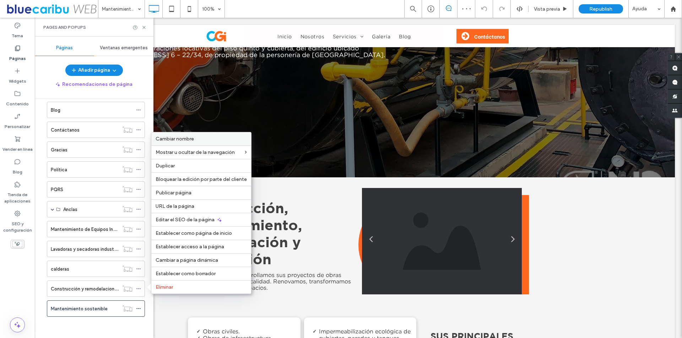
click at [186, 144] on div "Cambiar nombre" at bounding box center [201, 138] width 100 height 13
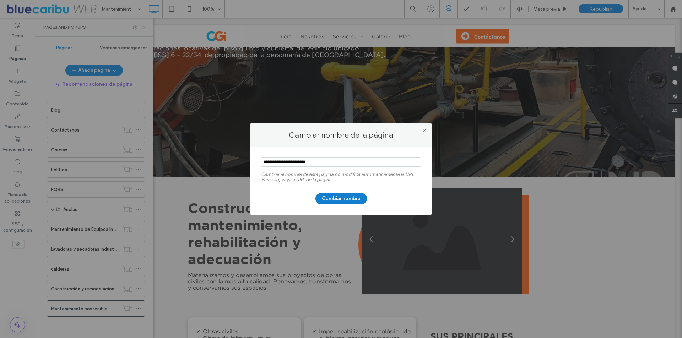
type input "**********"
click at [352, 203] on button "Cambiar nombre" at bounding box center [340, 198] width 51 height 11
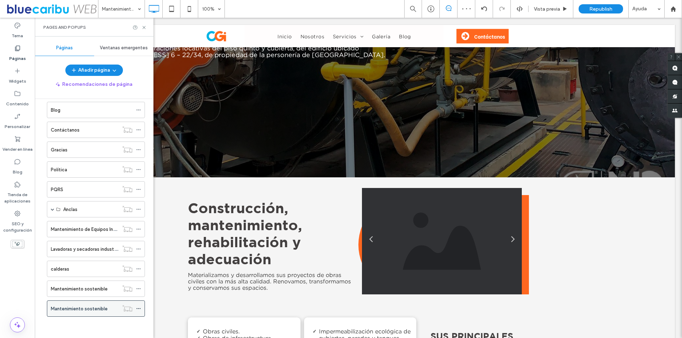
click at [140, 308] on icon at bounding box center [138, 308] width 5 height 5
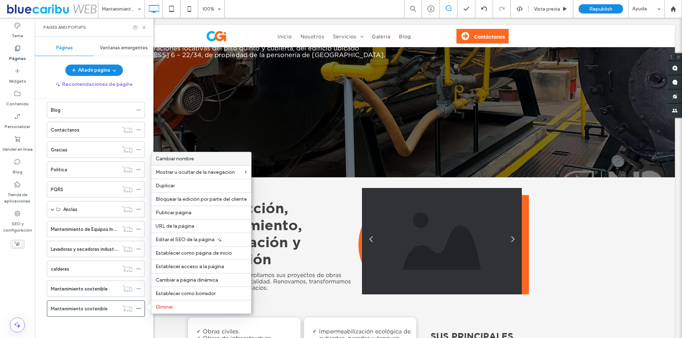
click at [193, 163] on div "Cambiar nombre" at bounding box center [201, 158] width 100 height 13
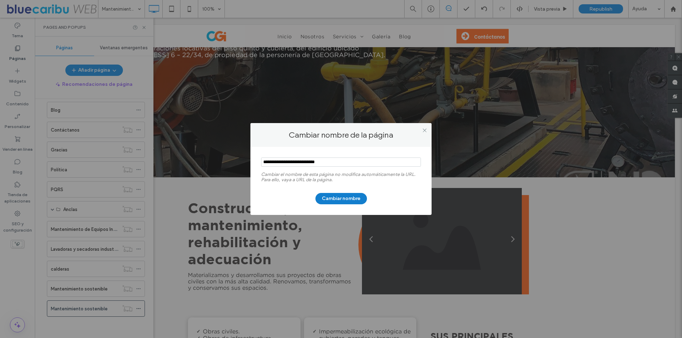
type input "**********"
click at [340, 196] on button "Cambiar nombre" at bounding box center [340, 198] width 51 height 11
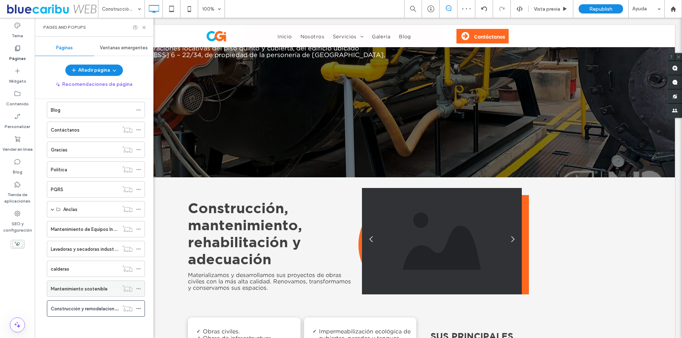
click at [139, 290] on icon at bounding box center [138, 288] width 5 height 5
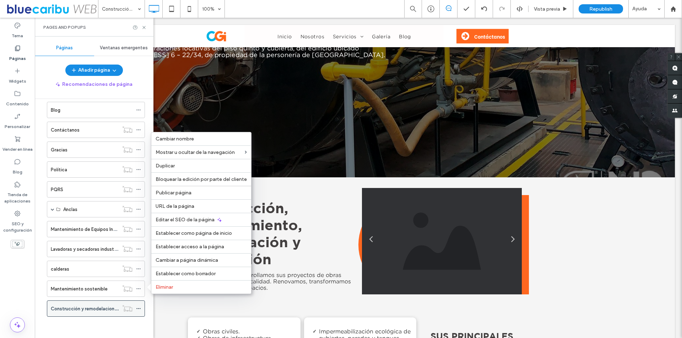
click at [101, 311] on label "Construcción y remodelaciones" at bounding box center [85, 309] width 69 height 12
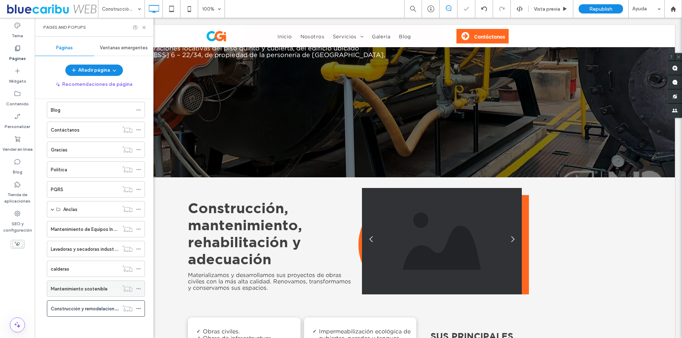
click at [94, 291] on label "Mantenimiento sostenible" at bounding box center [79, 289] width 57 height 12
click at [140, 289] on icon at bounding box center [138, 288] width 5 height 5
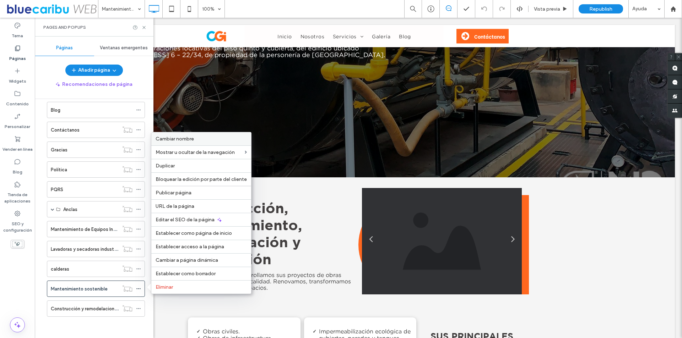
click at [200, 141] on label "Cambiar nombre" at bounding box center [200, 139] width 91 height 6
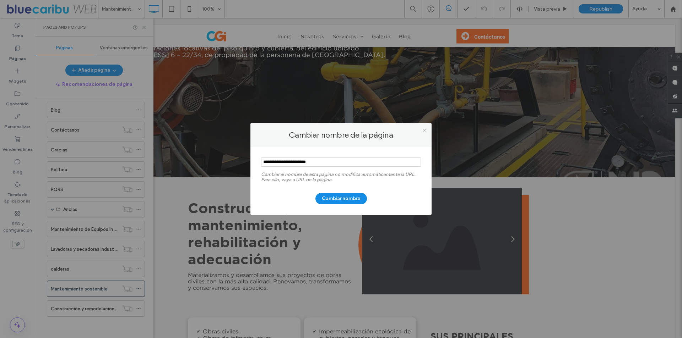
click at [422, 131] on icon at bounding box center [424, 130] width 5 height 5
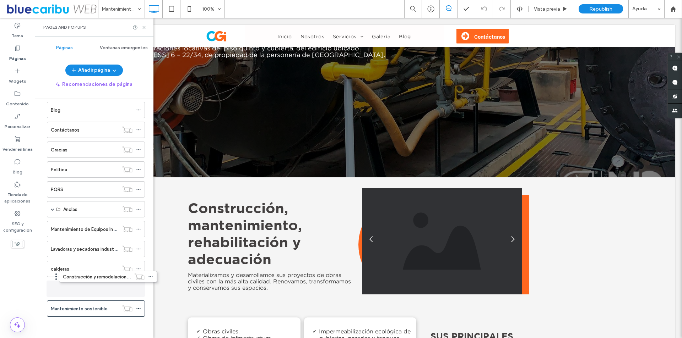
scroll to position [105, 0]
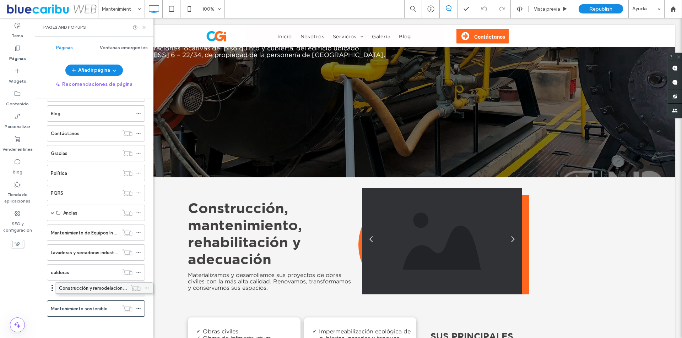
drag, startPoint x: 97, startPoint y: 311, endPoint x: 105, endPoint y: 294, distance: 19.3
drag, startPoint x: 98, startPoint y: 294, endPoint x: 91, endPoint y: 297, distance: 7.3
click at [91, 297] on div "Construcción y remodelaciones" at bounding box center [87, 293] width 62 height 16
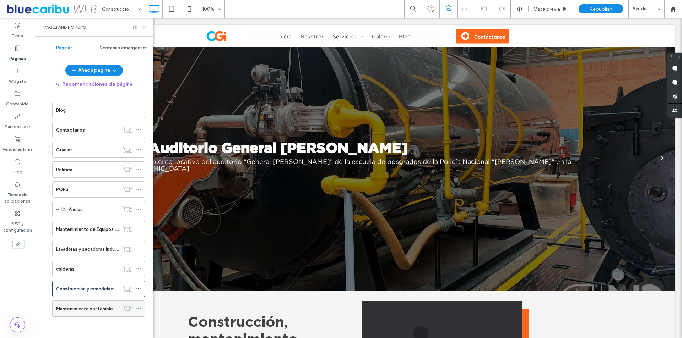
click at [87, 312] on label "Mantenimiento sostenible" at bounding box center [84, 309] width 57 height 12
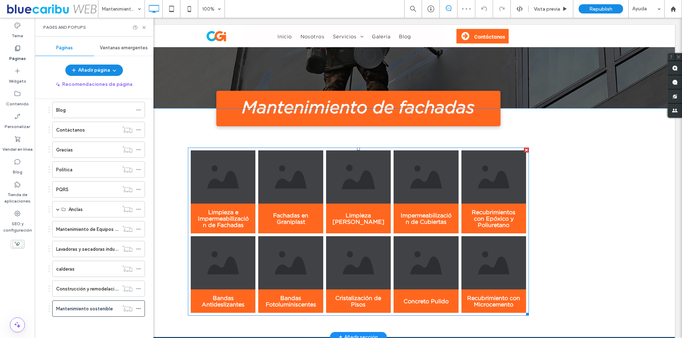
scroll to position [71, 0]
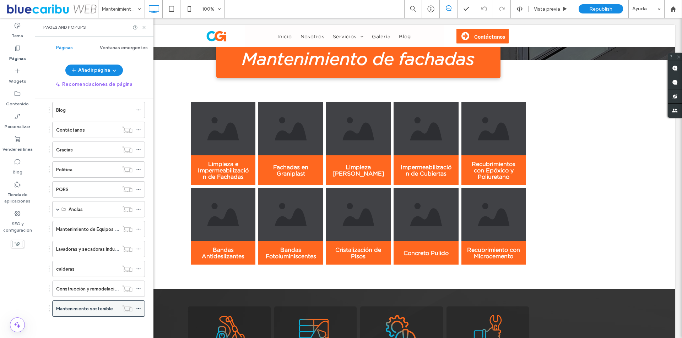
click at [138, 309] on icon at bounding box center [138, 308] width 5 height 5
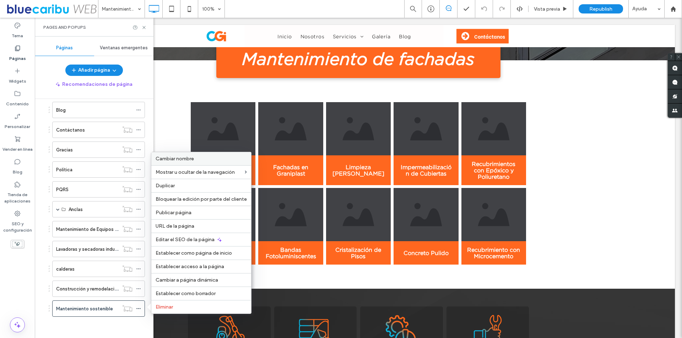
click at [196, 161] on label "Cambiar nombre" at bounding box center [200, 159] width 91 height 6
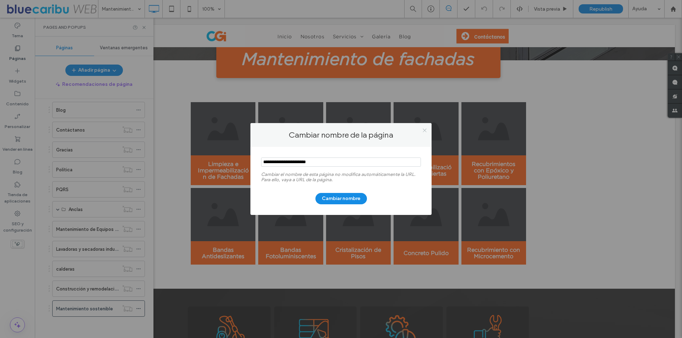
click at [424, 133] on span at bounding box center [424, 130] width 5 height 11
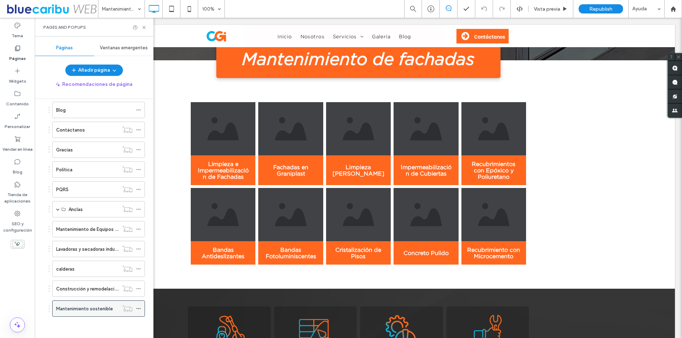
click at [140, 307] on icon at bounding box center [138, 308] width 5 height 5
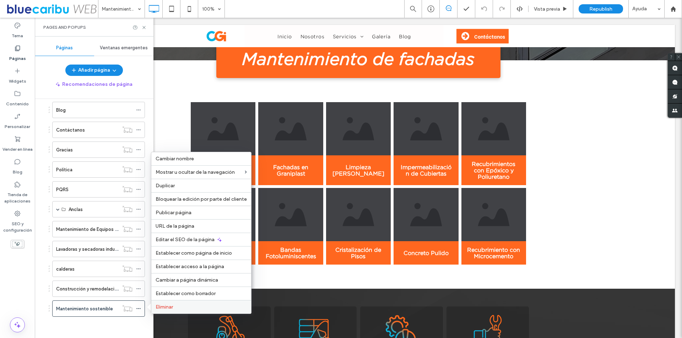
click at [163, 305] on span "Eliminar" at bounding box center [163, 307] width 17 height 6
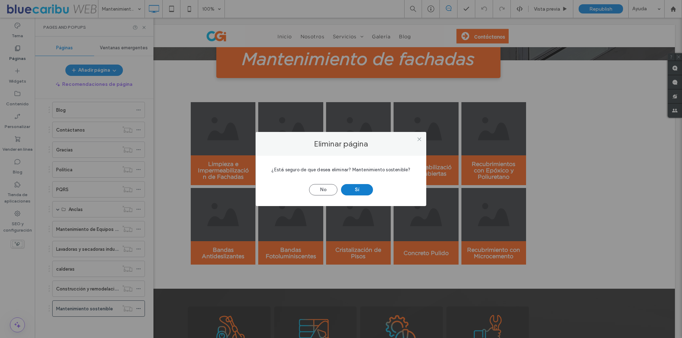
click at [348, 192] on button "Sí" at bounding box center [357, 189] width 32 height 11
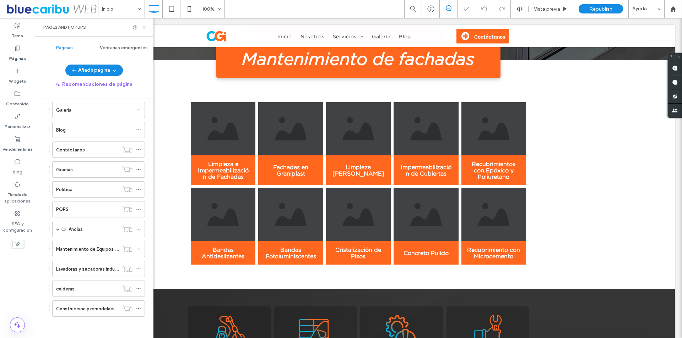
scroll to position [89, 0]
click at [139, 308] on icon at bounding box center [138, 308] width 5 height 5
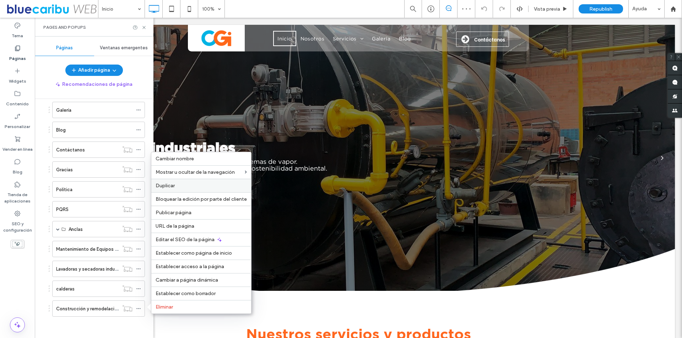
click at [210, 182] on div "Duplicar" at bounding box center [201, 185] width 100 height 13
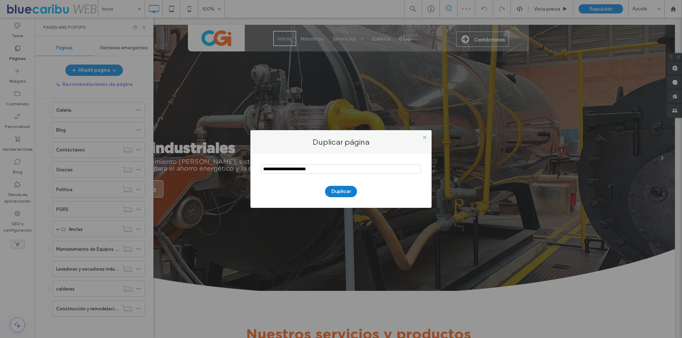
type input "**********"
click at [338, 188] on button "Duplicar" at bounding box center [341, 191] width 32 height 11
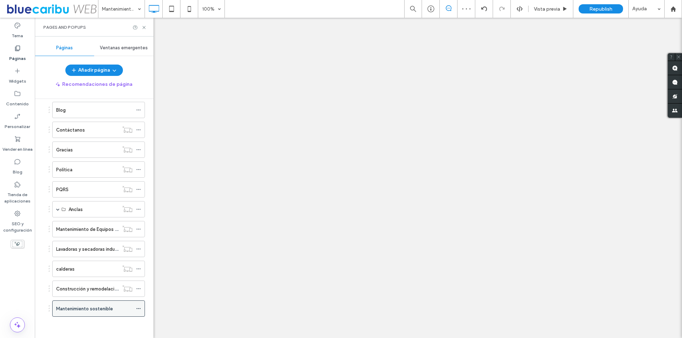
click at [138, 308] on icon at bounding box center [138, 308] width 5 height 5
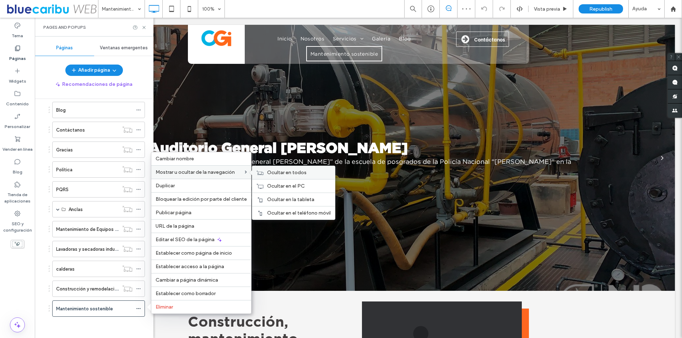
click at [262, 173] on use at bounding box center [260, 172] width 7 height 4
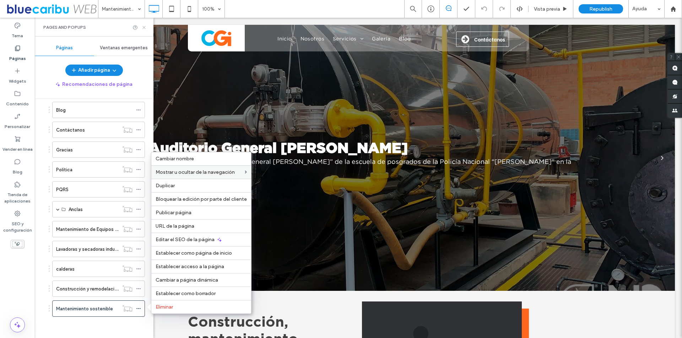
click at [143, 28] on icon at bounding box center [143, 27] width 5 height 5
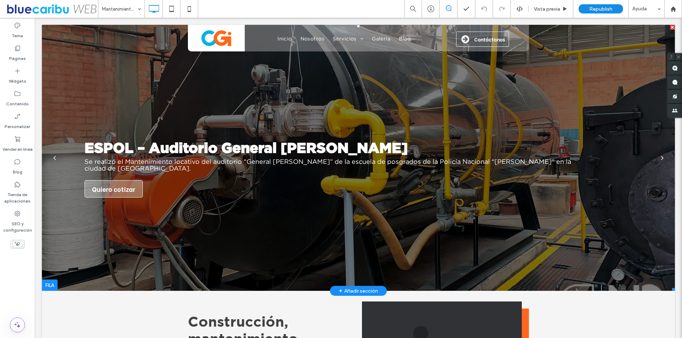
click at [251, 153] on h3 "ESPOL – Auditorio General Saulo Gil Ramírez Sendoya" at bounding box center [245, 148] width 323 height 16
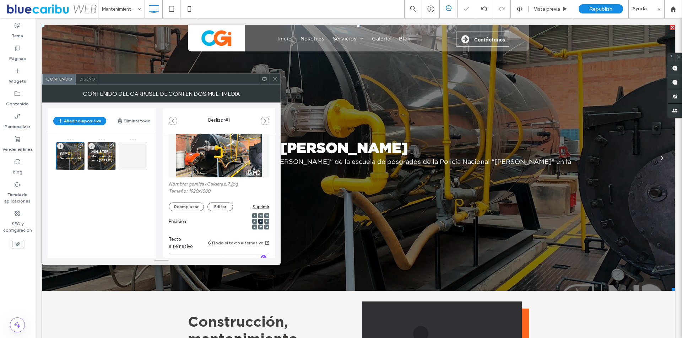
scroll to position [177, 0]
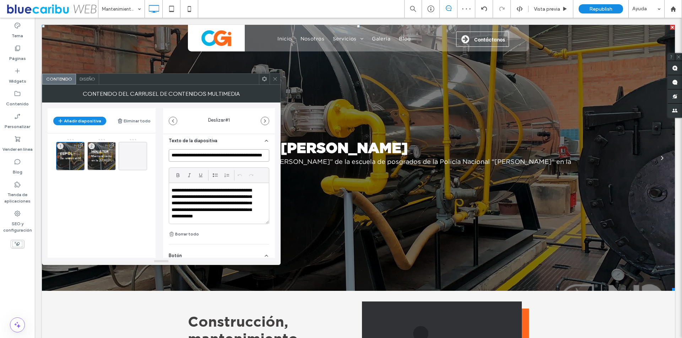
click at [243, 157] on input "**********" at bounding box center [219, 155] width 100 height 12
paste input
type input "**********"
click at [246, 204] on p "**********" at bounding box center [214, 203] width 86 height 33
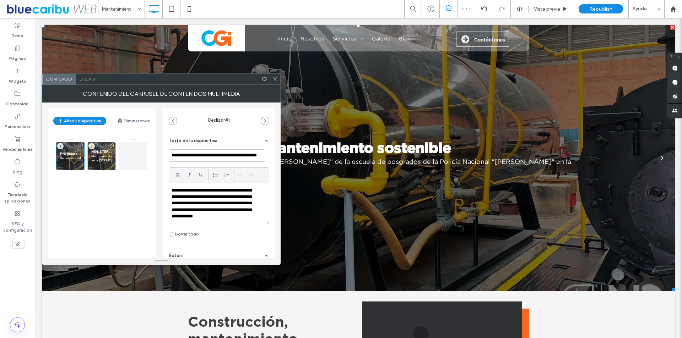
scroll to position [0, 0]
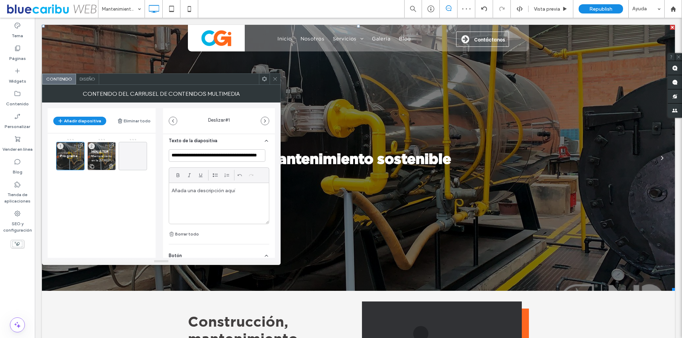
click at [97, 154] on span "MINISTERIO DE HACIENDA" at bounding box center [101, 151] width 21 height 5
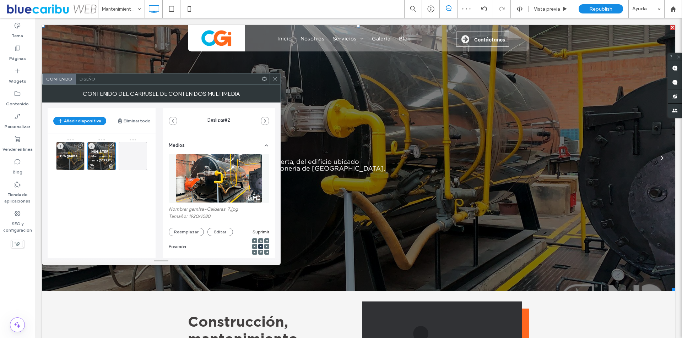
click at [110, 165] on use at bounding box center [111, 166] width 4 height 5
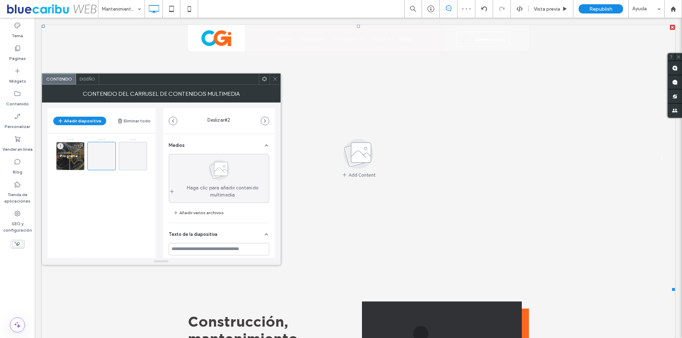
drag, startPoint x: 277, startPoint y: 80, endPoint x: 271, endPoint y: 89, distance: 11.4
click at [277, 80] on icon at bounding box center [274, 78] width 5 height 5
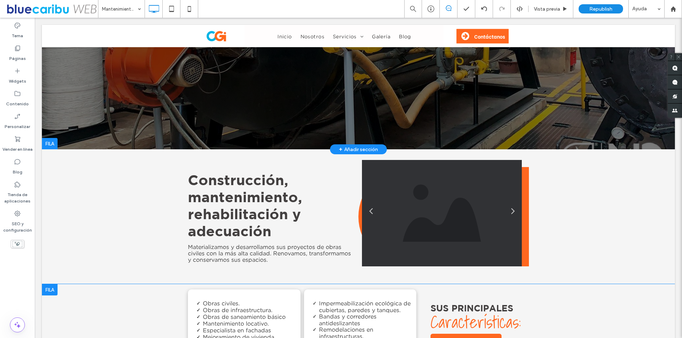
scroll to position [142, 0]
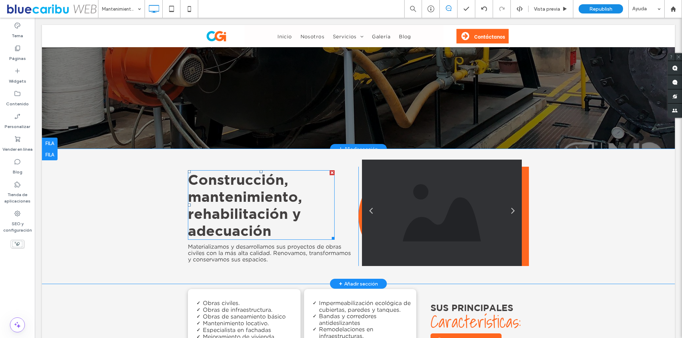
click at [329, 173] on div at bounding box center [331, 172] width 5 height 5
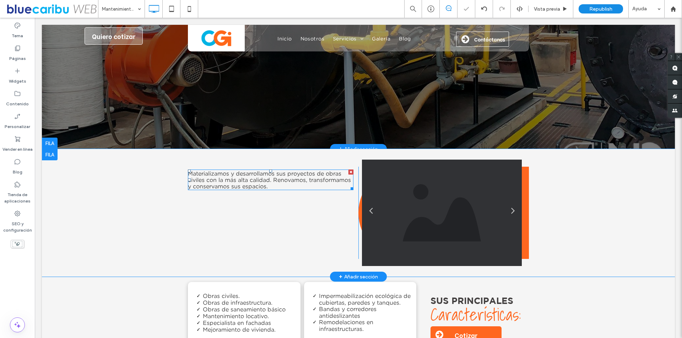
click at [292, 181] on span "Materializamos y desarrollamos sus proyectos de obras civiles con la más alta c…" at bounding box center [269, 179] width 163 height 19
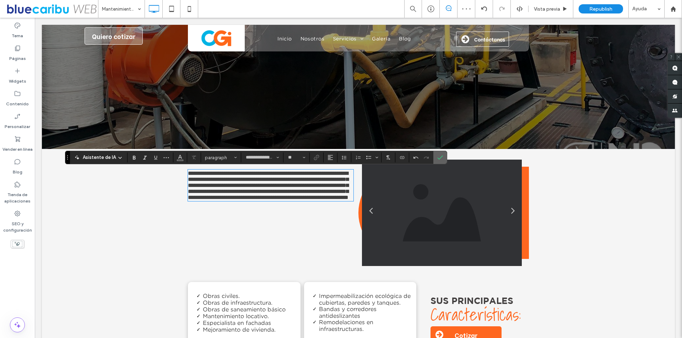
drag, startPoint x: 443, startPoint y: 158, endPoint x: 277, endPoint y: 160, distance: 166.5
click at [443, 158] on label "Confirmar" at bounding box center [440, 157] width 11 height 13
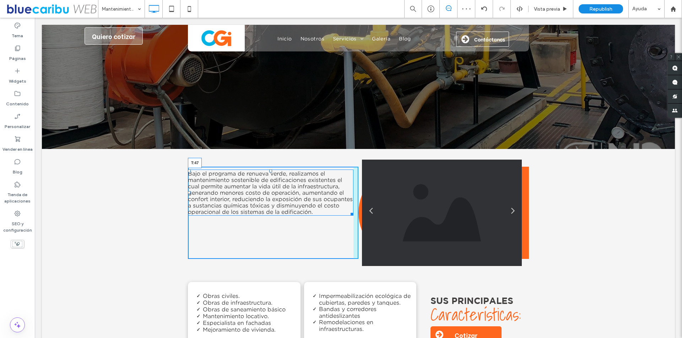
drag, startPoint x: 268, startPoint y: 170, endPoint x: 269, endPoint y: 185, distance: 15.3
click at [269, 173] on div at bounding box center [270, 171] width 3 height 3
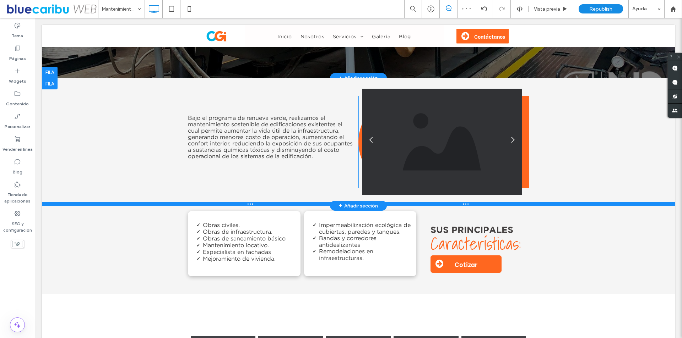
scroll to position [248, 0]
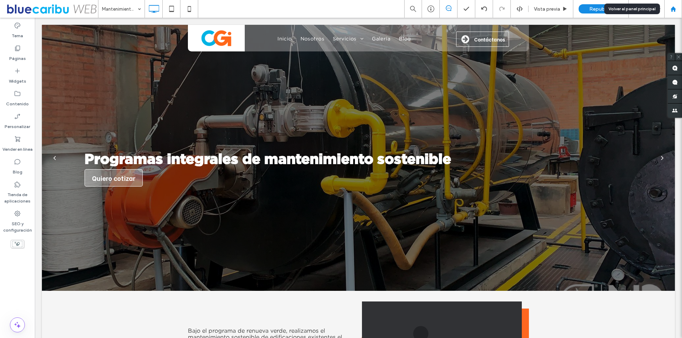
click at [675, 5] on div at bounding box center [673, 9] width 18 height 18
